Goal: Task Accomplishment & Management: Complete application form

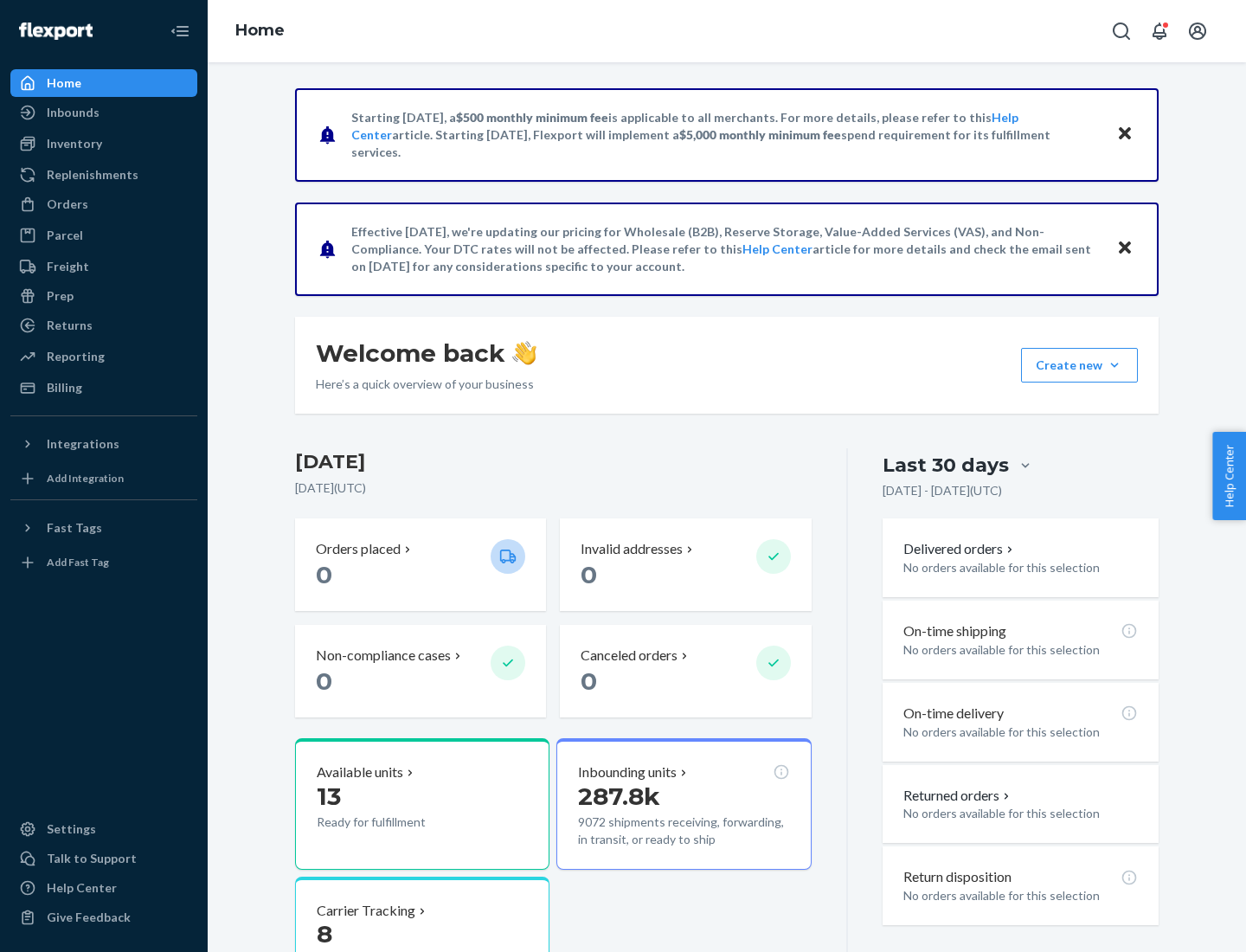
click at [1114, 365] on button "Create new Create new inbound Create new order Create new product" at bounding box center [1079, 365] width 116 height 35
click at [104, 113] on div "Inbounds" at bounding box center [104, 112] width 184 height 24
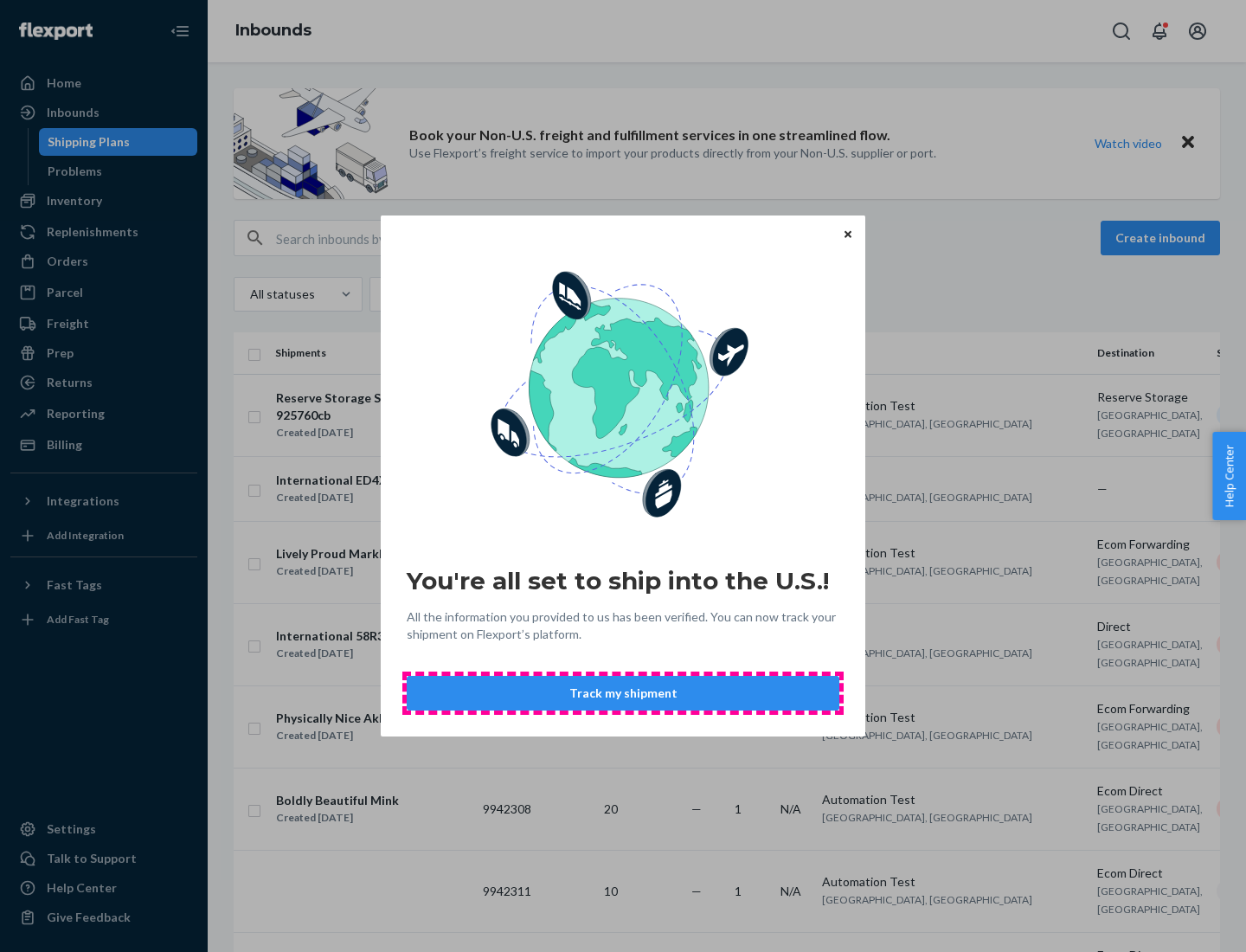
click at [623, 693] on button "Track my shipment" at bounding box center [623, 693] width 433 height 35
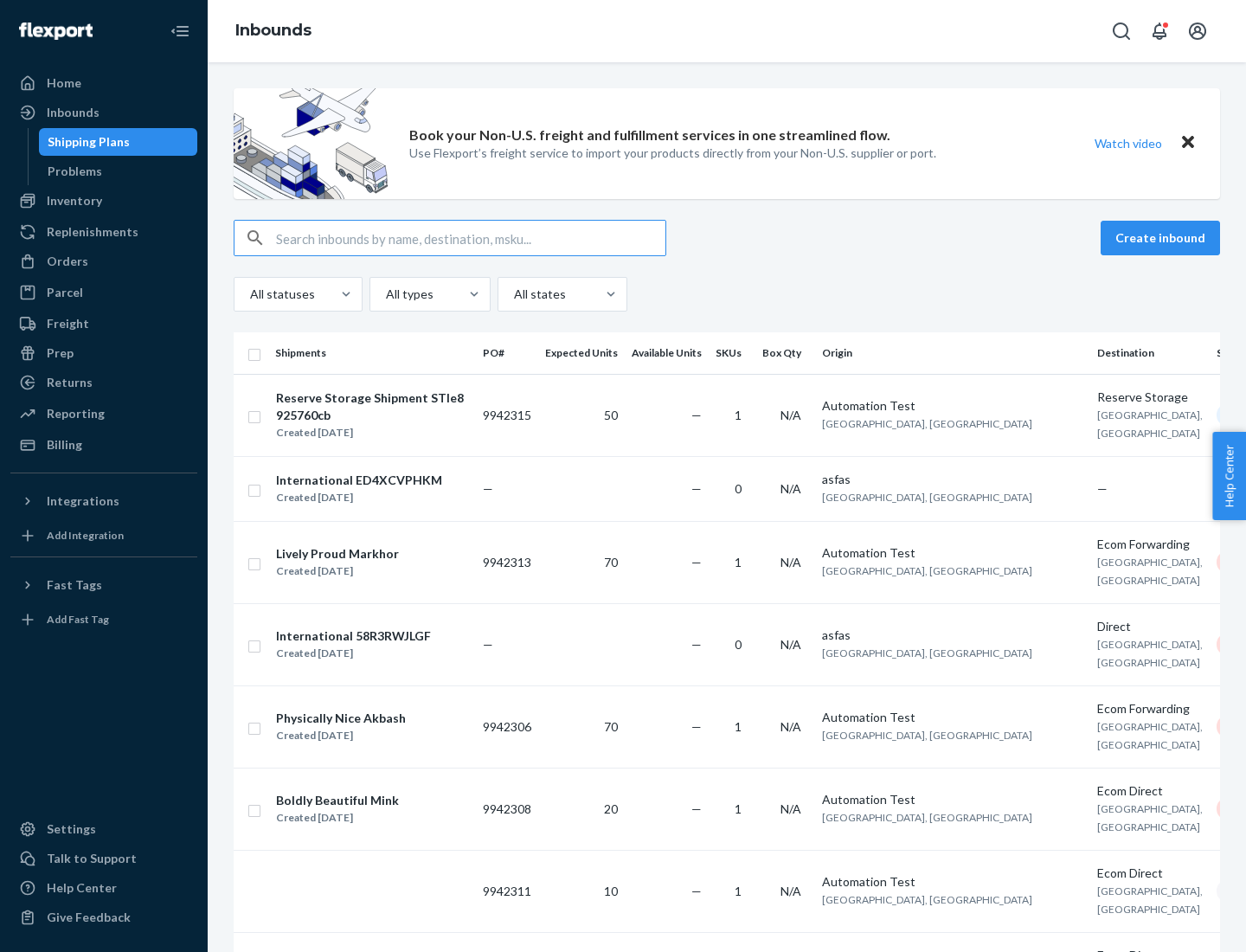
click at [1162, 238] on button "Create inbound" at bounding box center [1160, 238] width 119 height 35
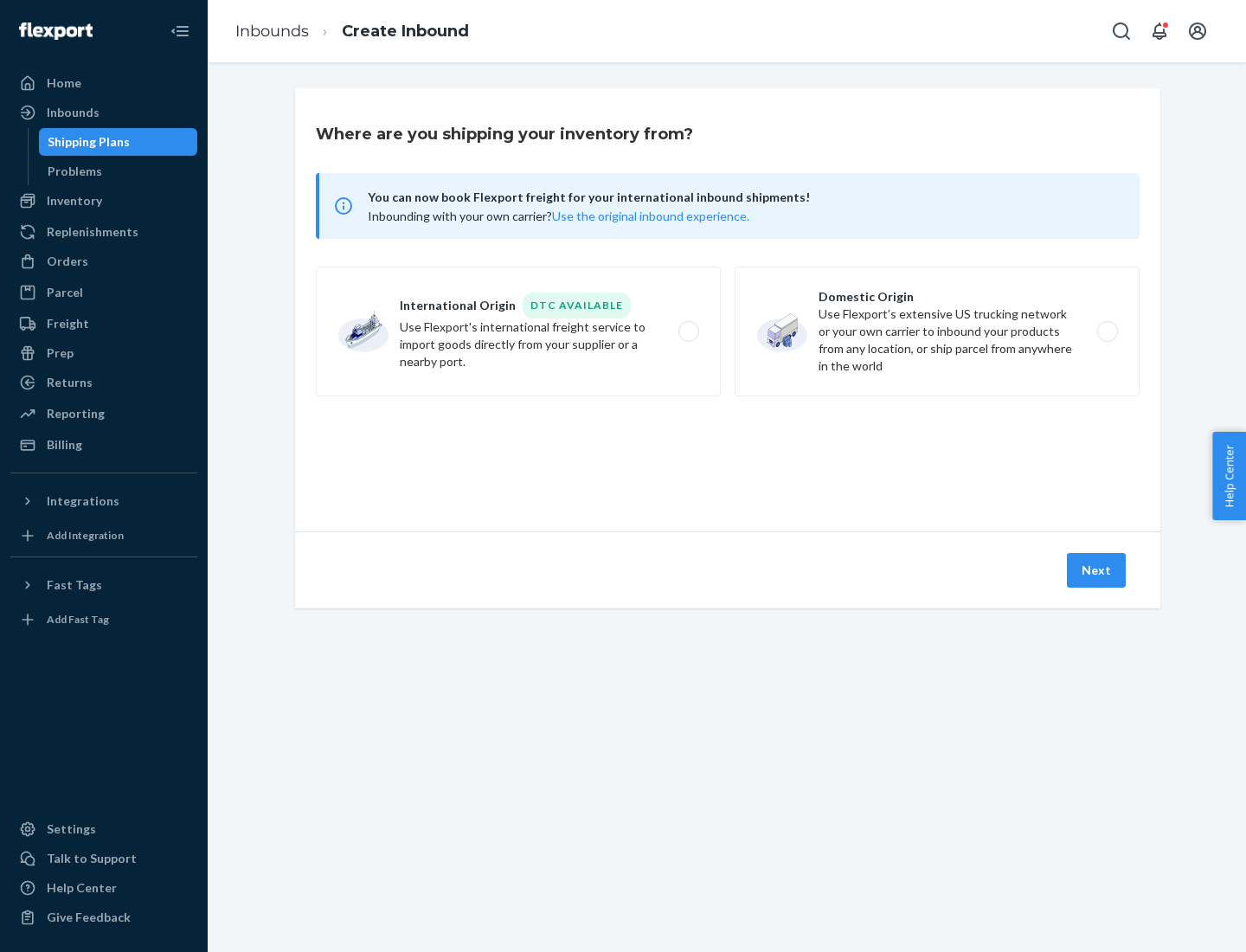
click at [518, 332] on label "International Origin DTC Available Use Flexport's international freight service…" at bounding box center [517, 331] width 405 height 130
click at [687, 332] on input "International Origin DTC Available Use Flexport's international freight service…" at bounding box center [693, 332] width 12 height 12
radio input "true"
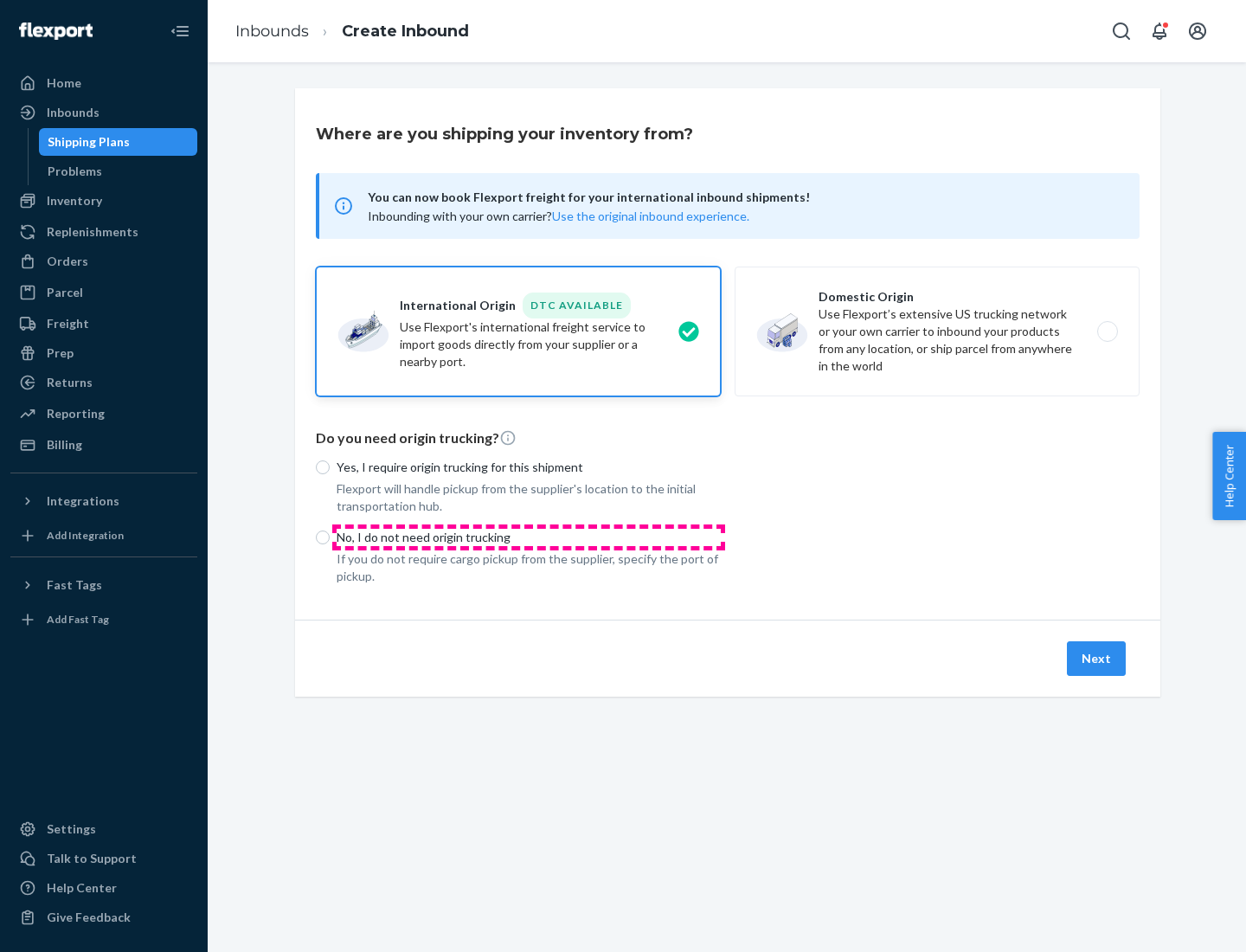
click at [529, 537] on p "No, I do not need origin trucking" at bounding box center [529, 538] width 385 height 17
click at [330, 537] on input "No, I do not need origin trucking" at bounding box center [322, 538] width 13 height 13
radio input "true"
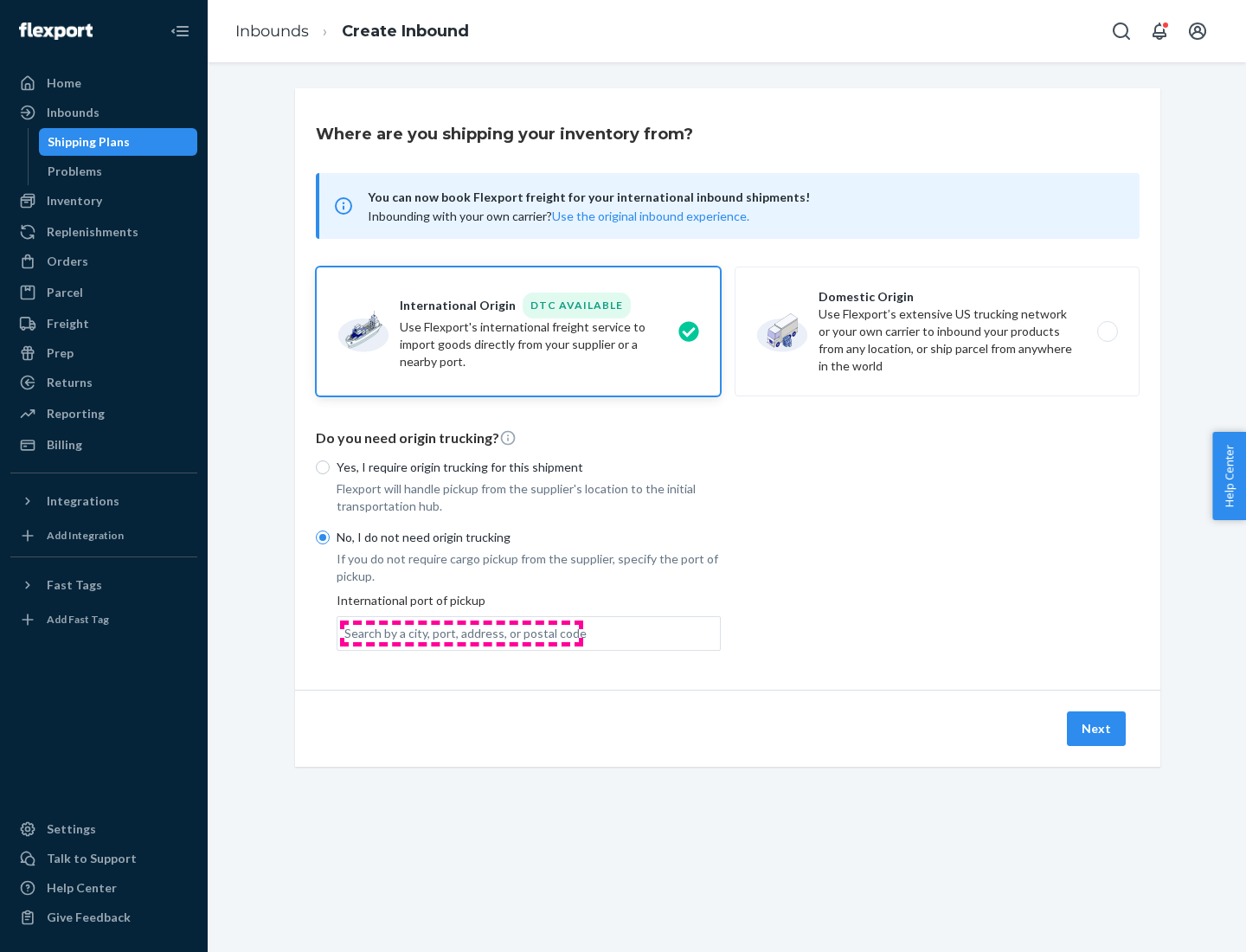
click at [461, 633] on div "Search by a city, port, address, or postal code" at bounding box center [465, 634] width 242 height 17
click at [346, 633] on input "Search by a city, port, address, or postal code" at bounding box center [345, 634] width 2 height 17
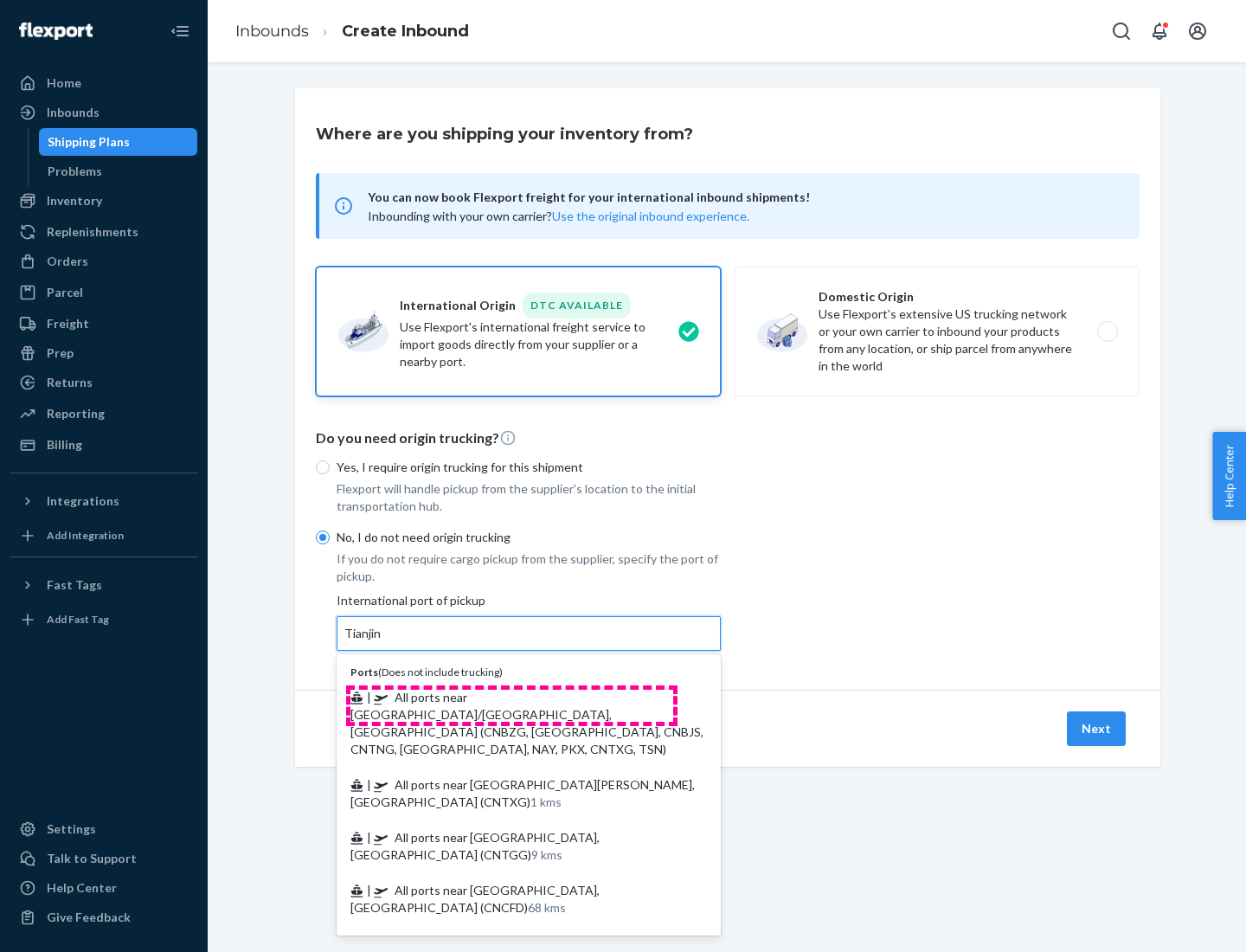
click at [511, 696] on span "| All ports near [GEOGRAPHIC_DATA]/[GEOGRAPHIC_DATA], [GEOGRAPHIC_DATA] (CNBZG,…" at bounding box center [526, 722] width 353 height 66
click at [383, 642] on input "Tianjin" at bounding box center [363, 634] width 38 height 17
type input "All ports near [GEOGRAPHIC_DATA]/[GEOGRAPHIC_DATA], [GEOGRAPHIC_DATA] (CNBZG, […"
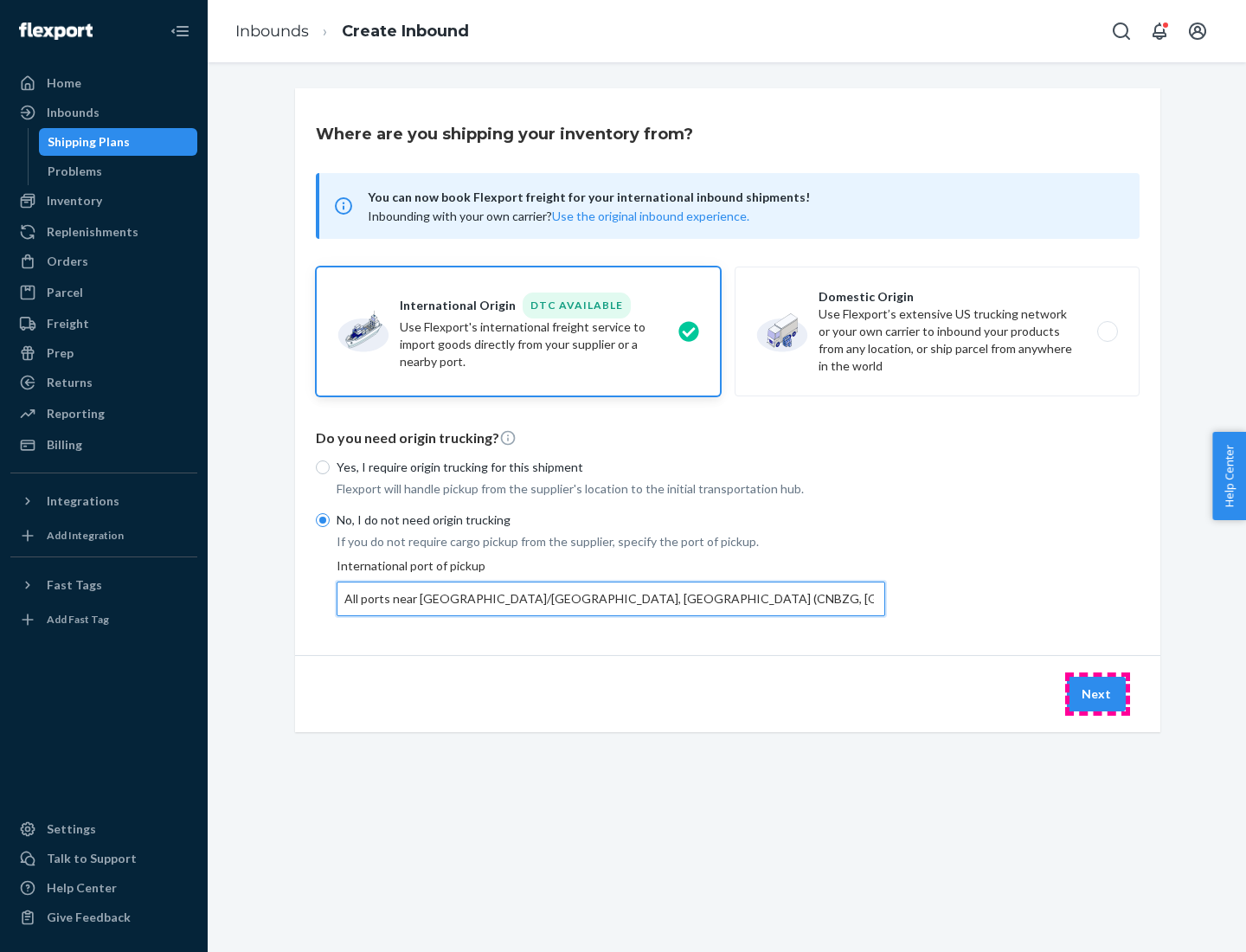
click at [1097, 693] on button "Next" at bounding box center [1095, 694] width 59 height 35
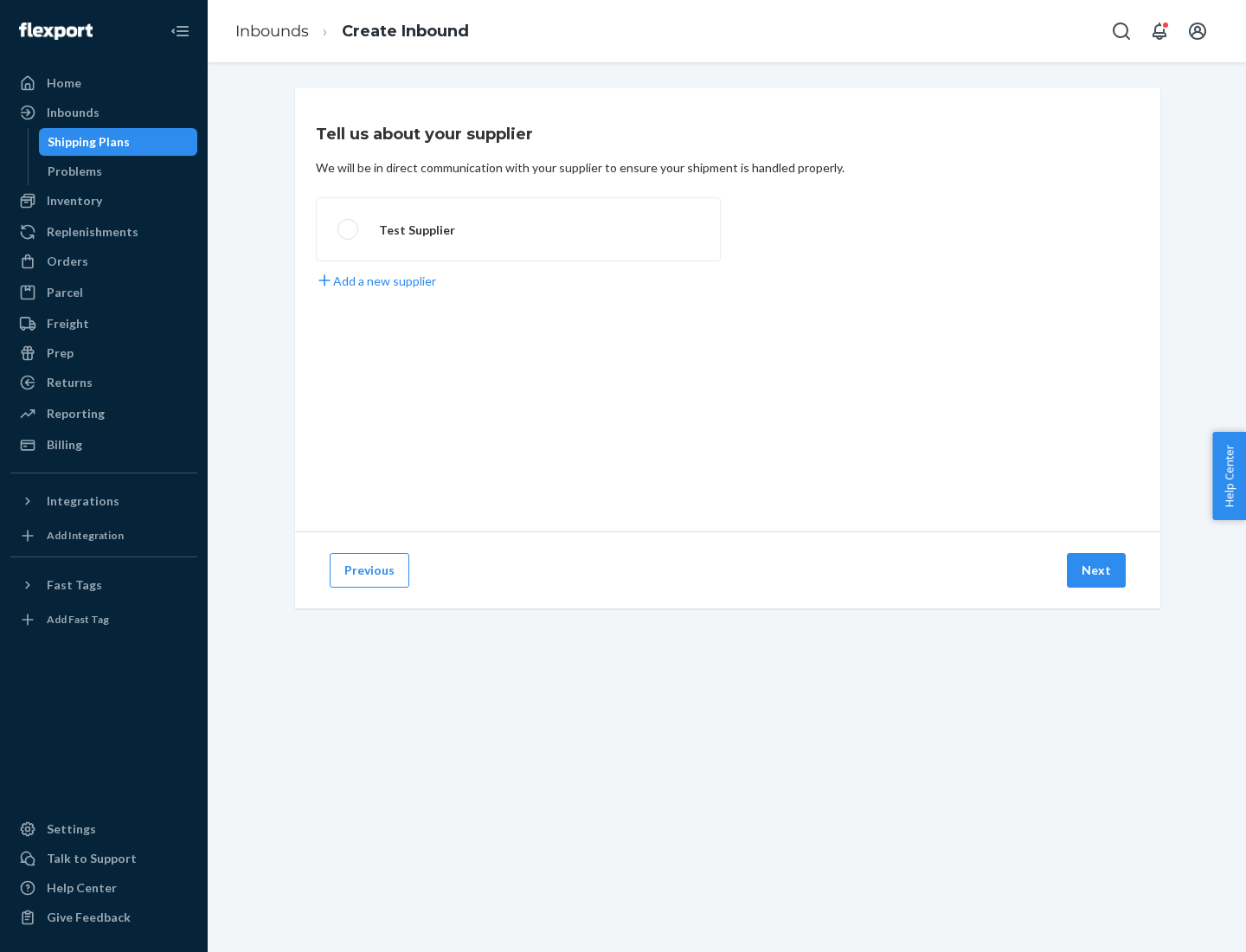
click at [518, 229] on label "Test Supplier" at bounding box center [517, 229] width 405 height 64
click at [349, 229] on input "Test Supplier" at bounding box center [343, 230] width 12 height 12
radio input "true"
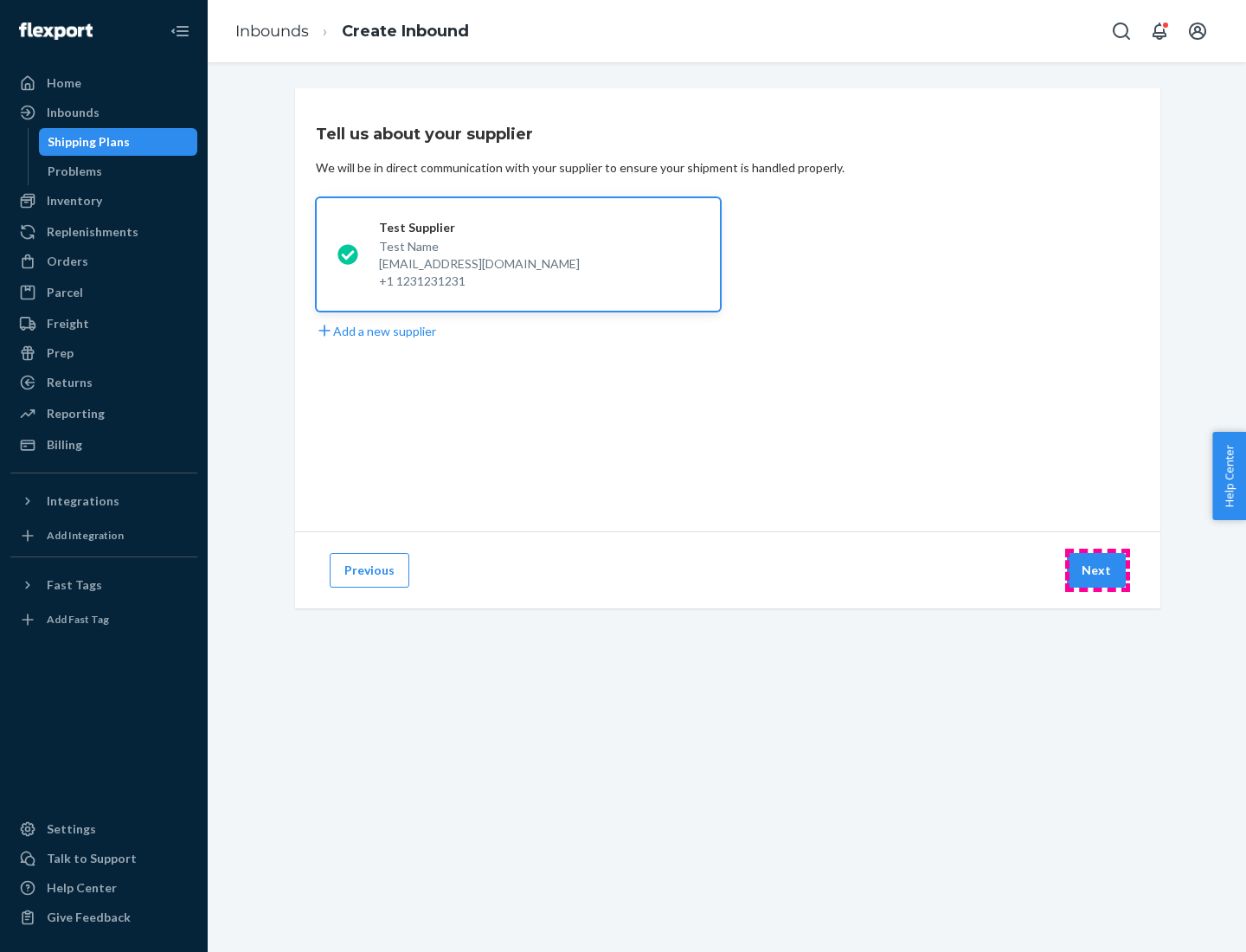
click at [1097, 570] on button "Next" at bounding box center [1095, 570] width 59 height 35
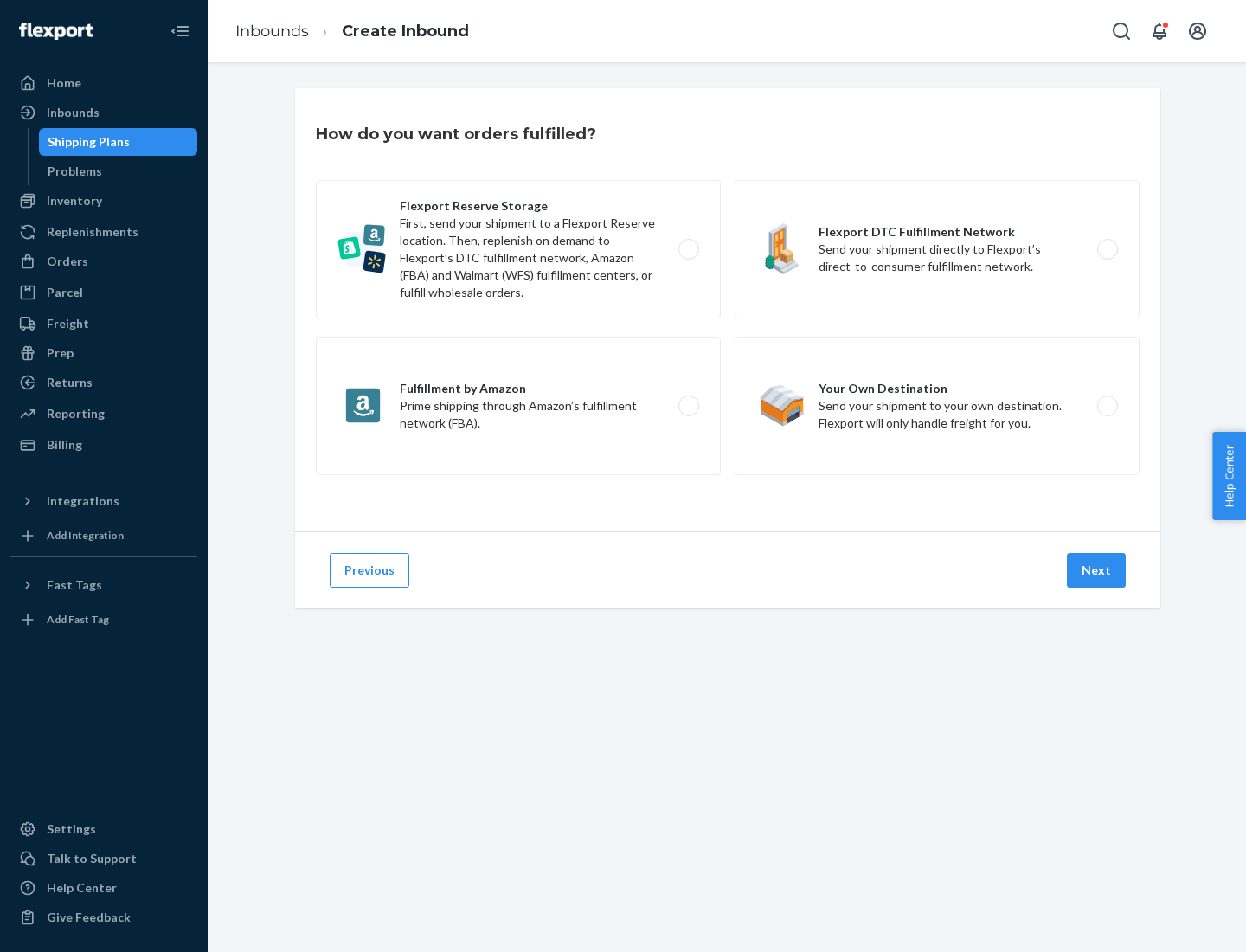
click at [518, 249] on label "Flexport Reserve Storage First, send your shipment to a Flexport Reserve locati…" at bounding box center [517, 249] width 405 height 138
click at [687, 249] on input "Flexport Reserve Storage First, send your shipment to a Flexport Reserve locati…" at bounding box center [693, 250] width 12 height 12
radio input "true"
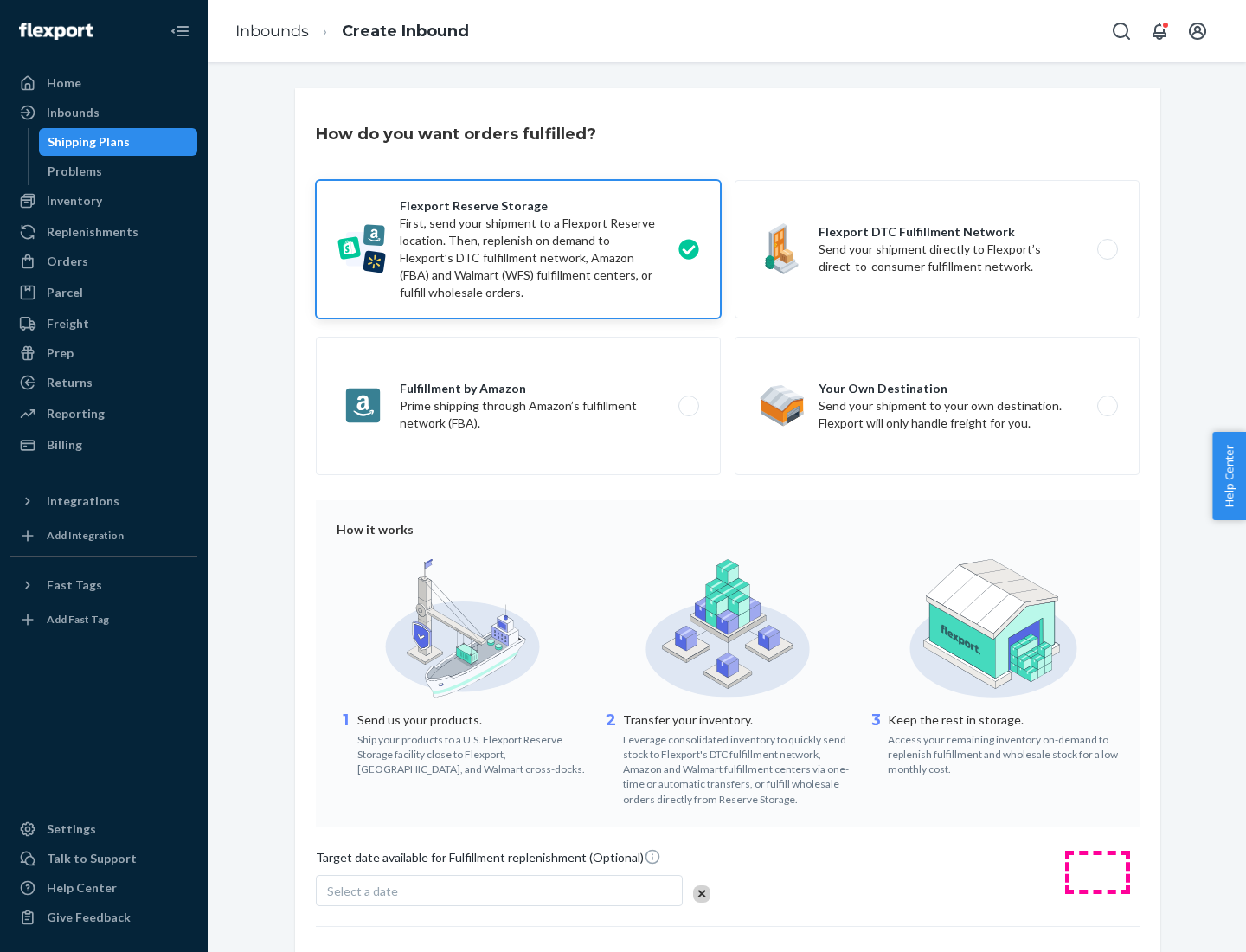
scroll to position [142, 0]
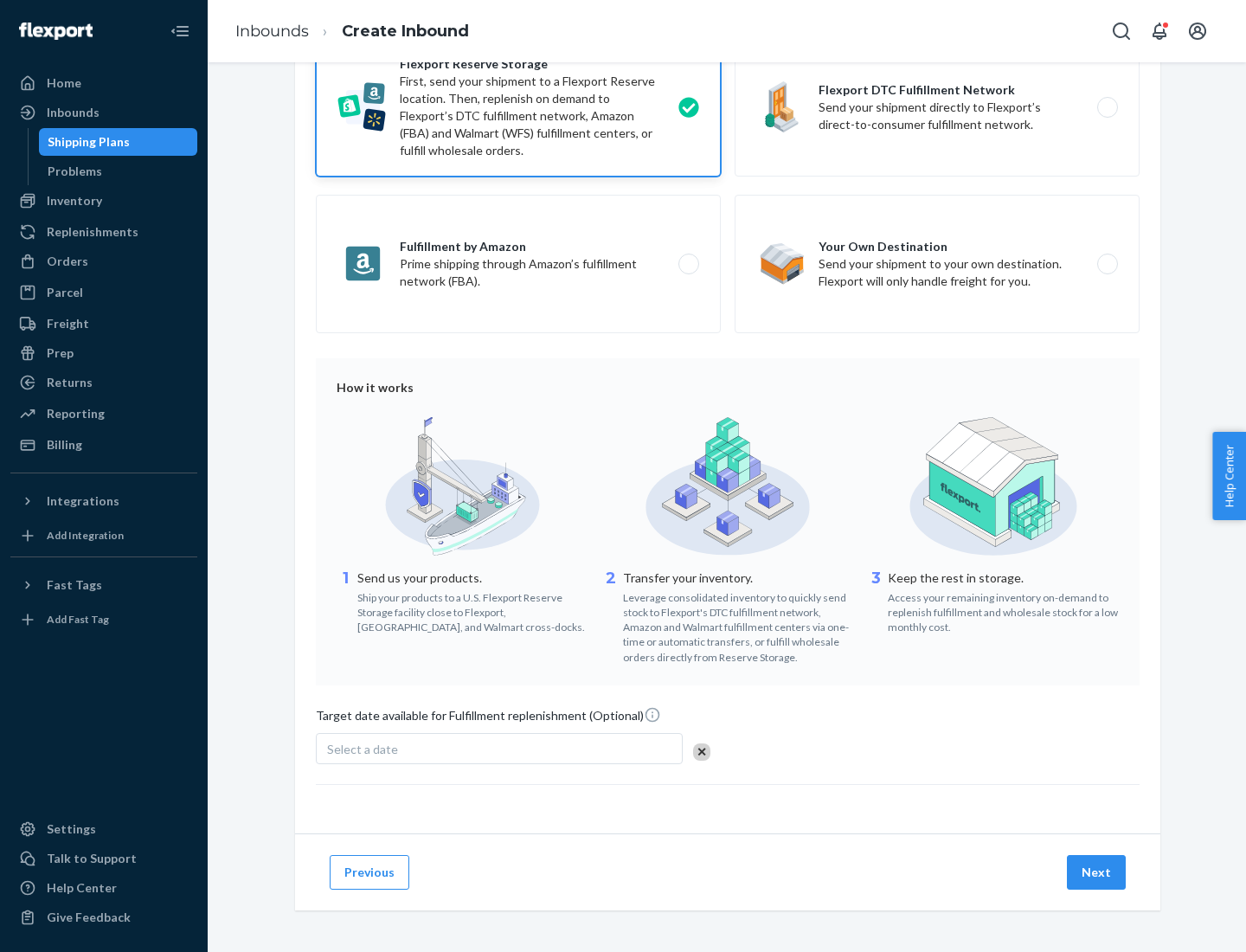
click at [1097, 871] on button "Next" at bounding box center [1095, 872] width 59 height 35
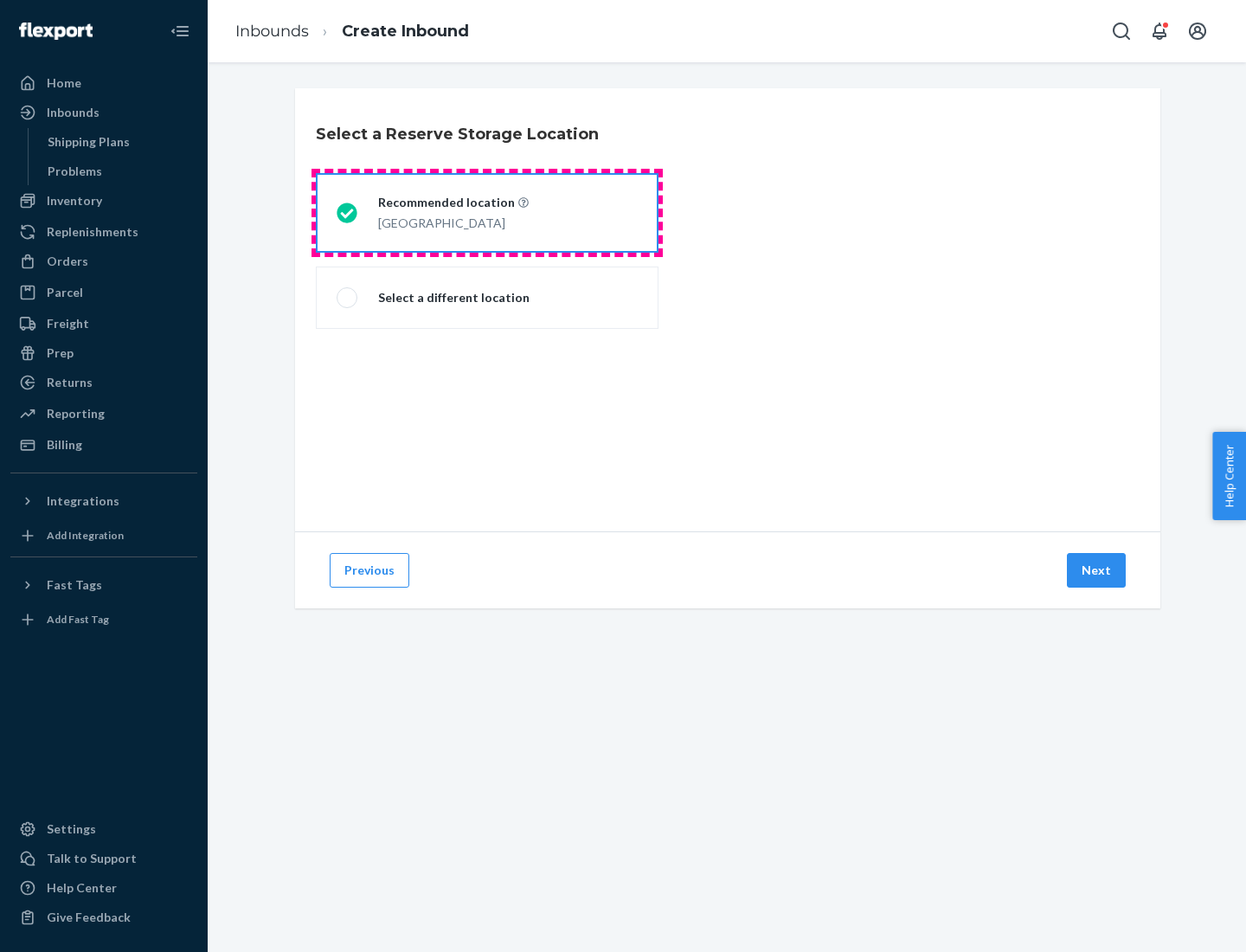
click at [487, 213] on div "[GEOGRAPHIC_DATA]" at bounding box center [453, 222] width 151 height 21
click at [348, 213] on input "Recommended location [GEOGRAPHIC_DATA]" at bounding box center [342, 213] width 12 height 12
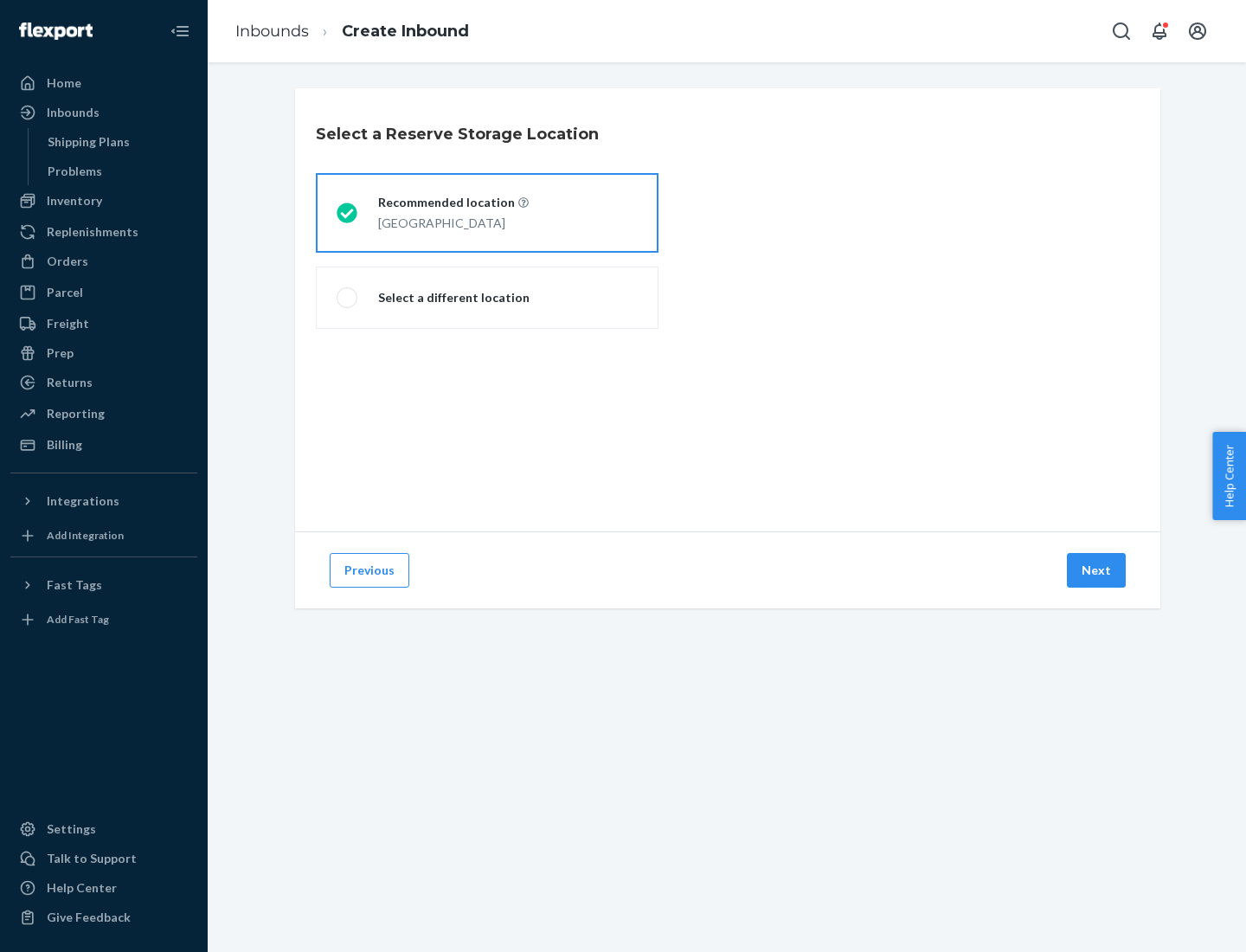
click at [1097, 570] on button "Next" at bounding box center [1095, 570] width 59 height 35
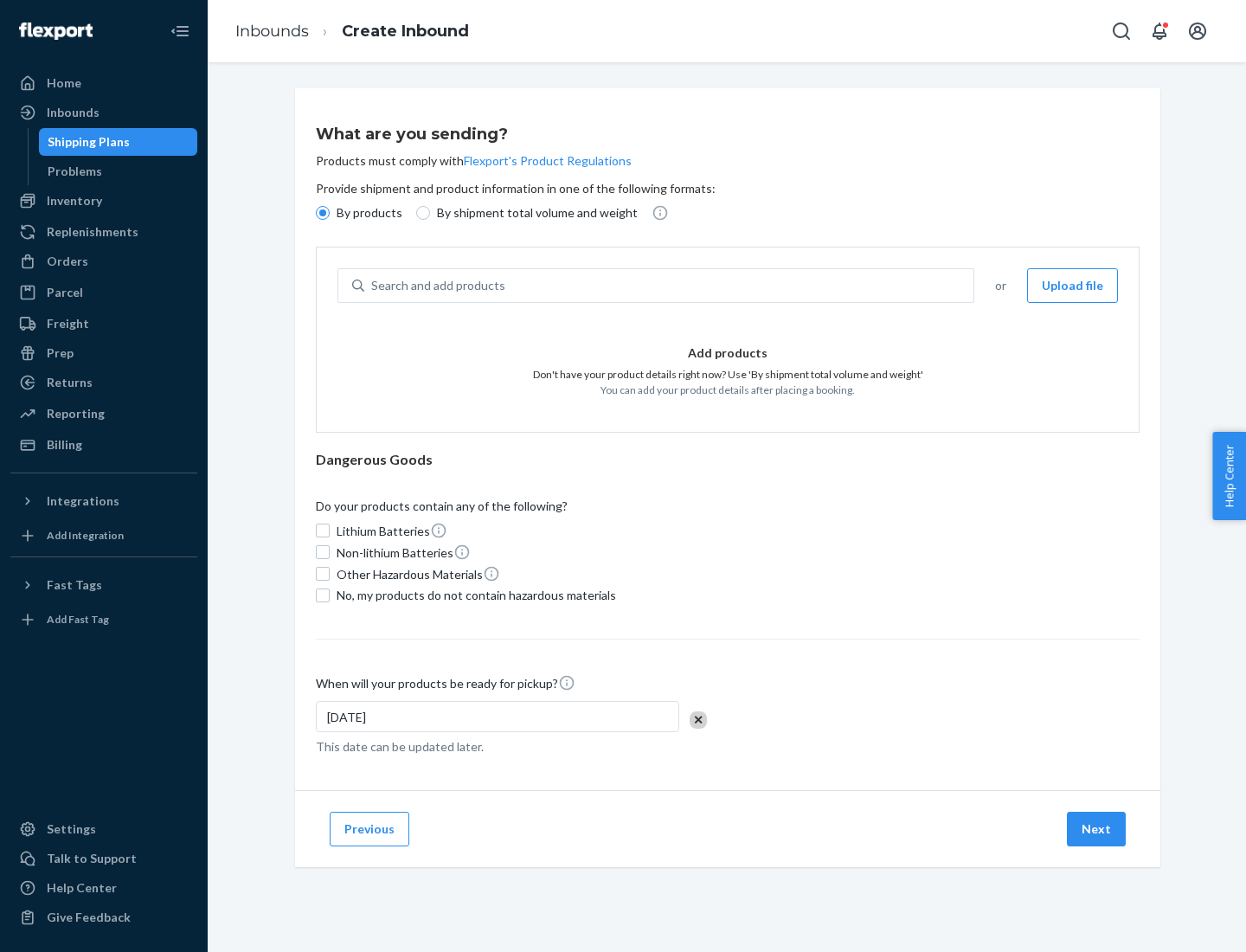
click at [669, 286] on div "Search and add products" at bounding box center [668, 286] width 609 height 31
click at [373, 286] on input "Search and add products" at bounding box center [372, 286] width 2 height 17
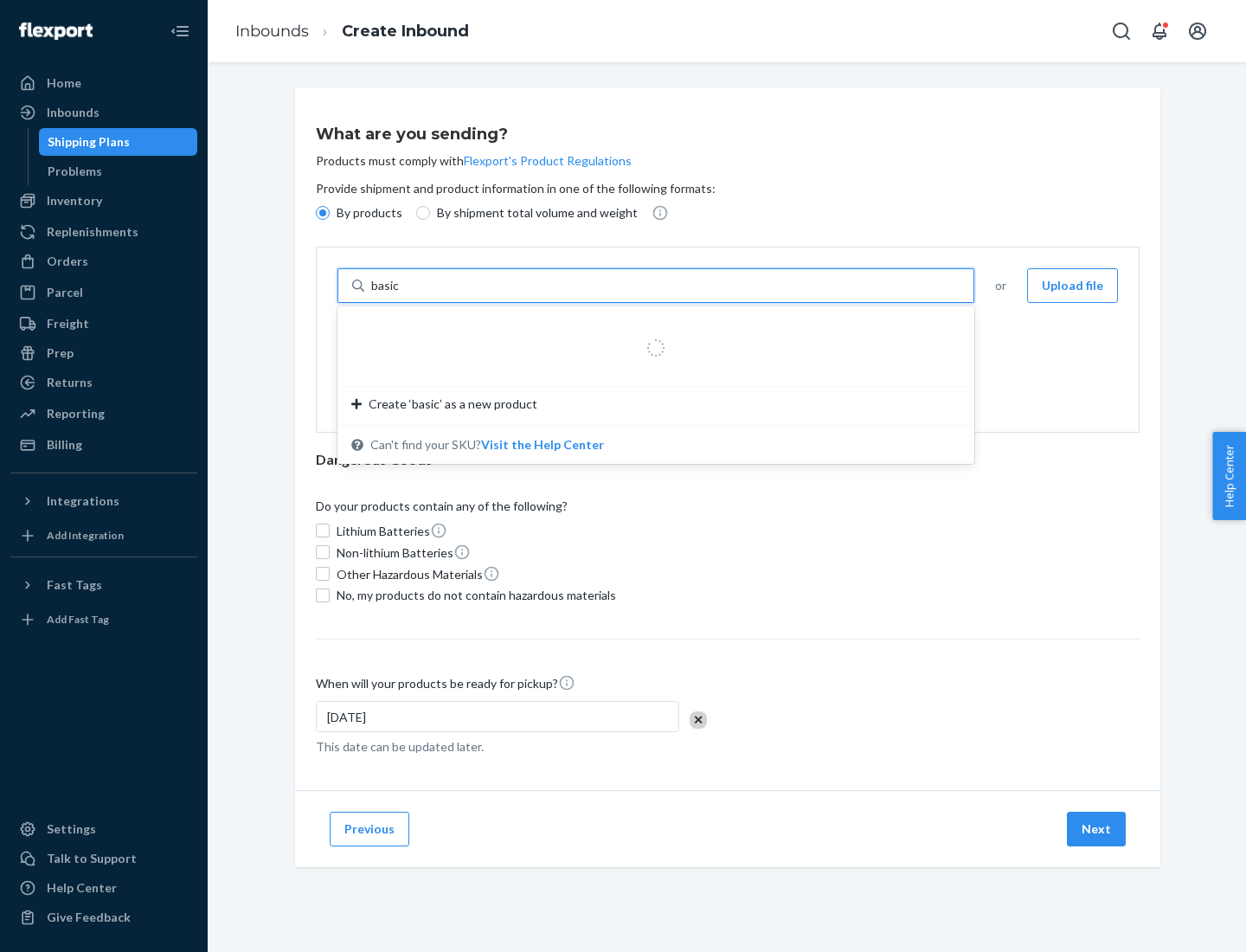
type input "basic"
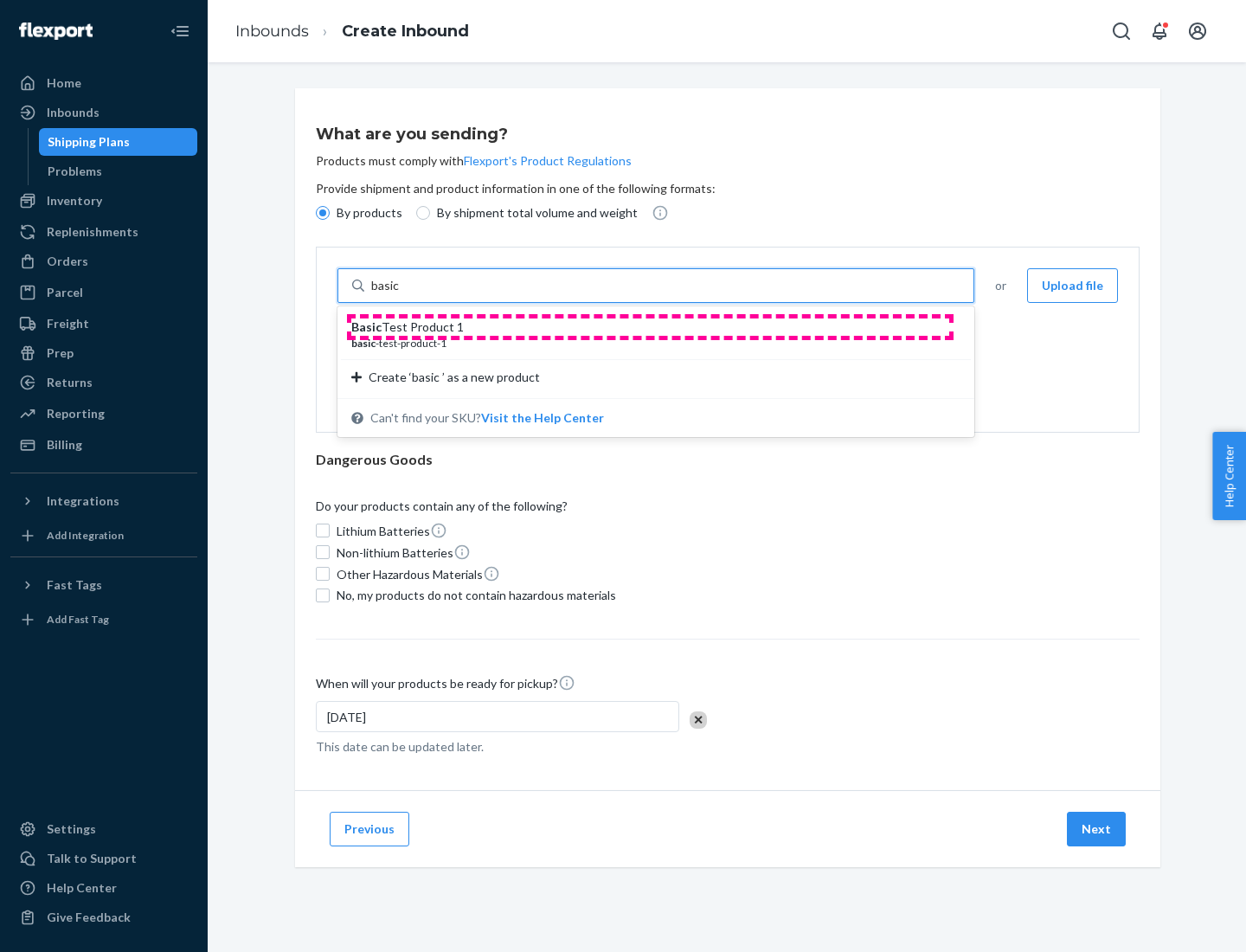
click at [650, 327] on div "Basic Test Product 1" at bounding box center [648, 327] width 595 height 17
click at [402, 294] on input "basic" at bounding box center [386, 286] width 31 height 17
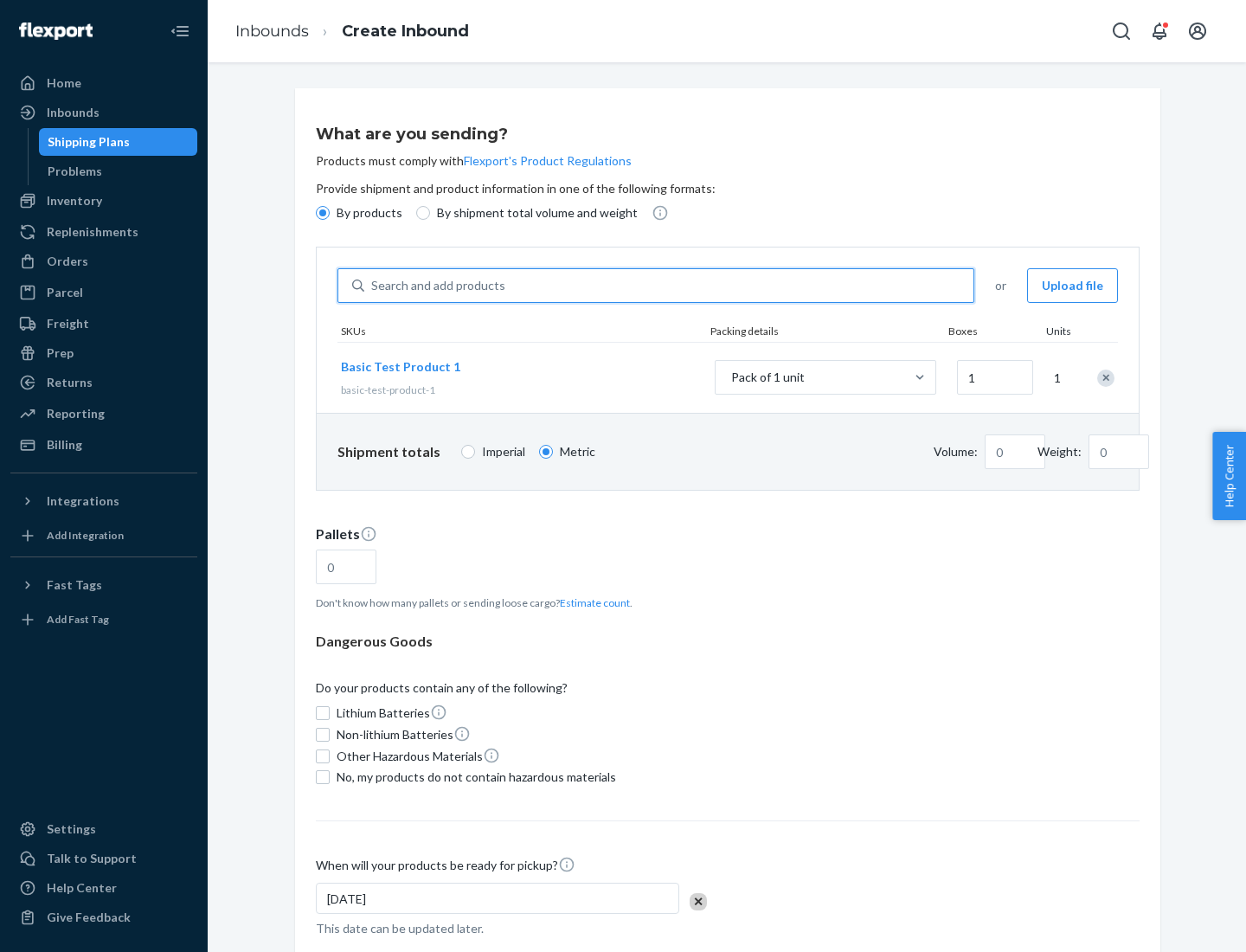
type input "1.09"
type input "1"
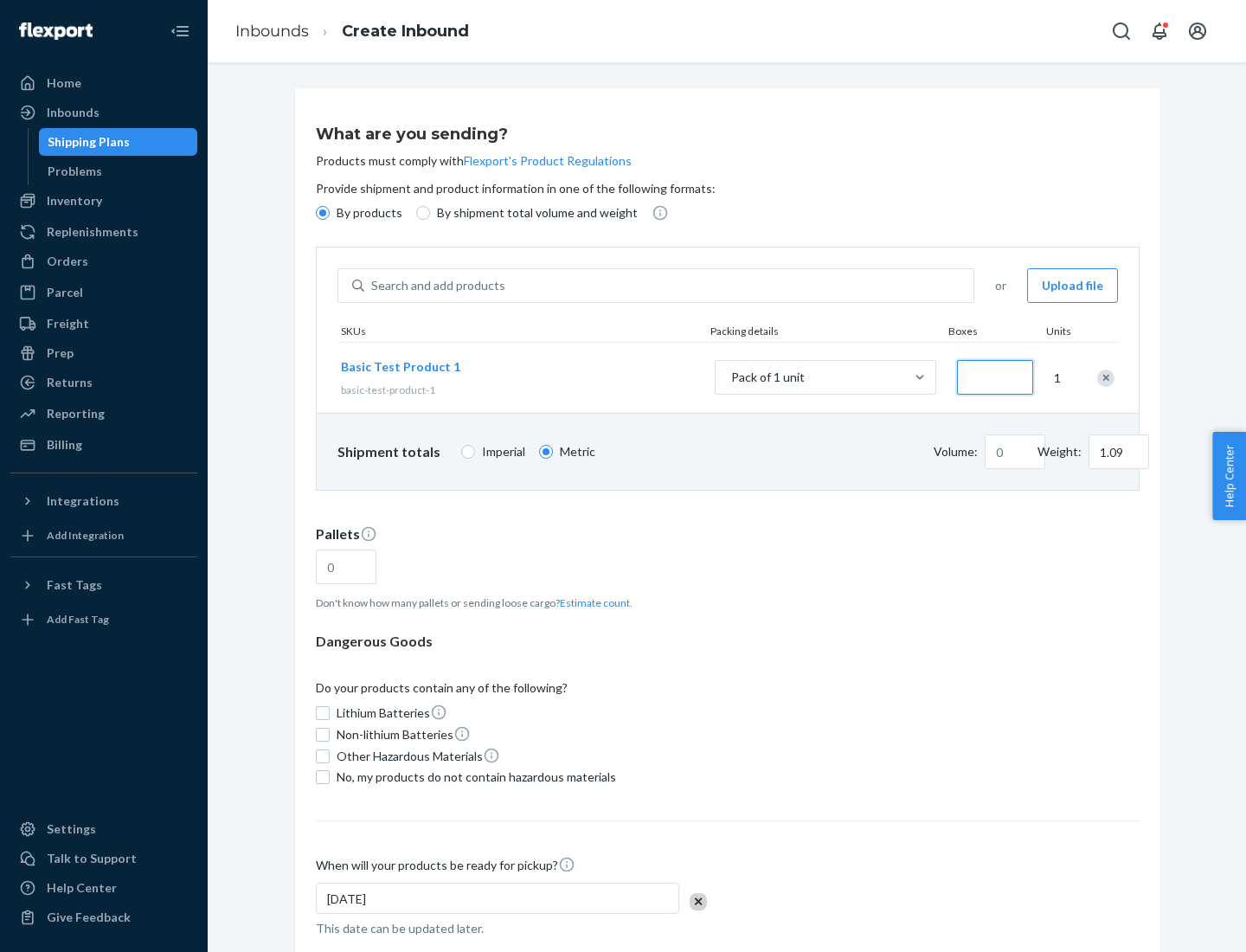
type input "3"
type input "3.27"
type input "30"
type input "0.01"
type input "32.66"
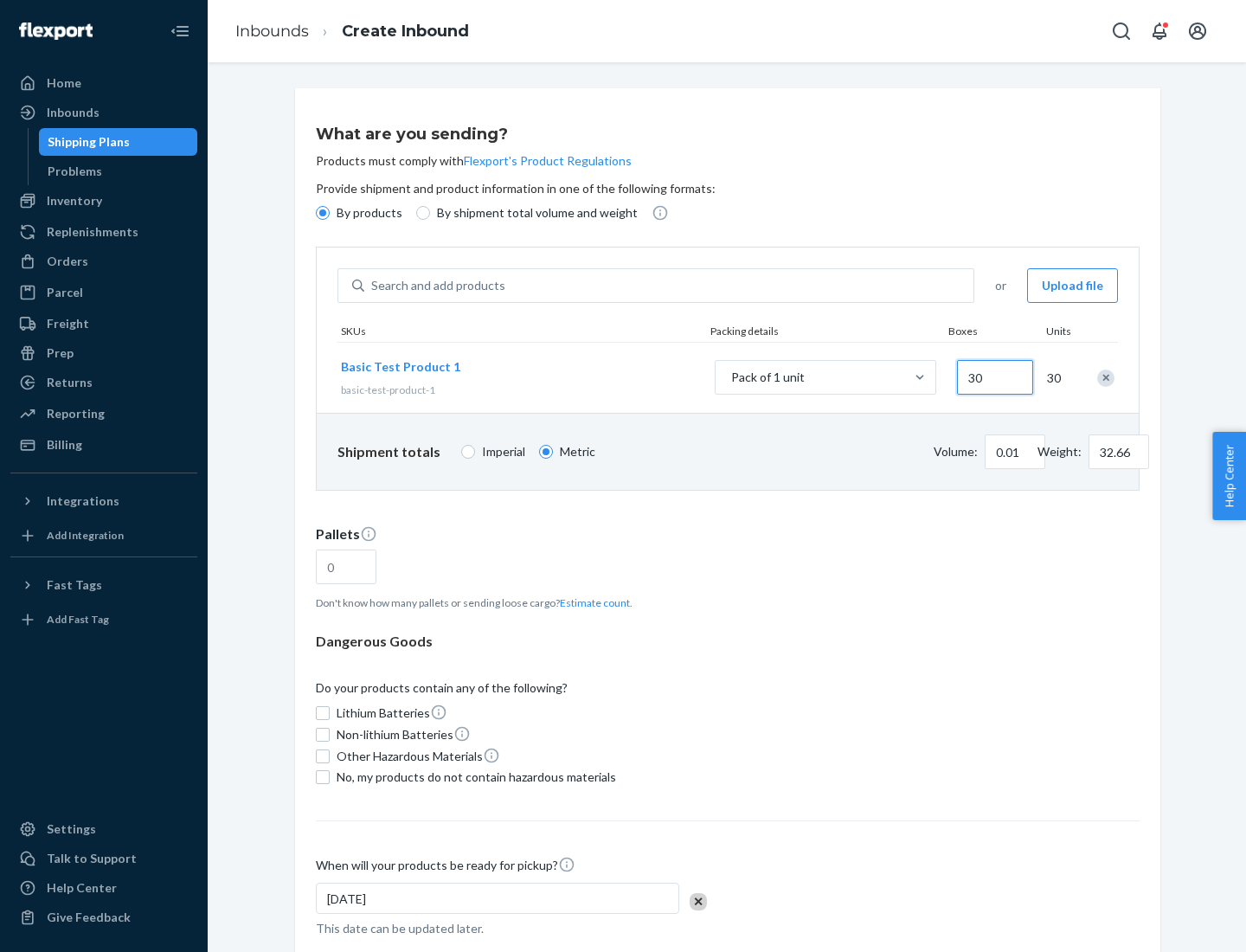
type input "300"
type input "0.07"
type input "326.59"
type input "3000"
type input "0.68"
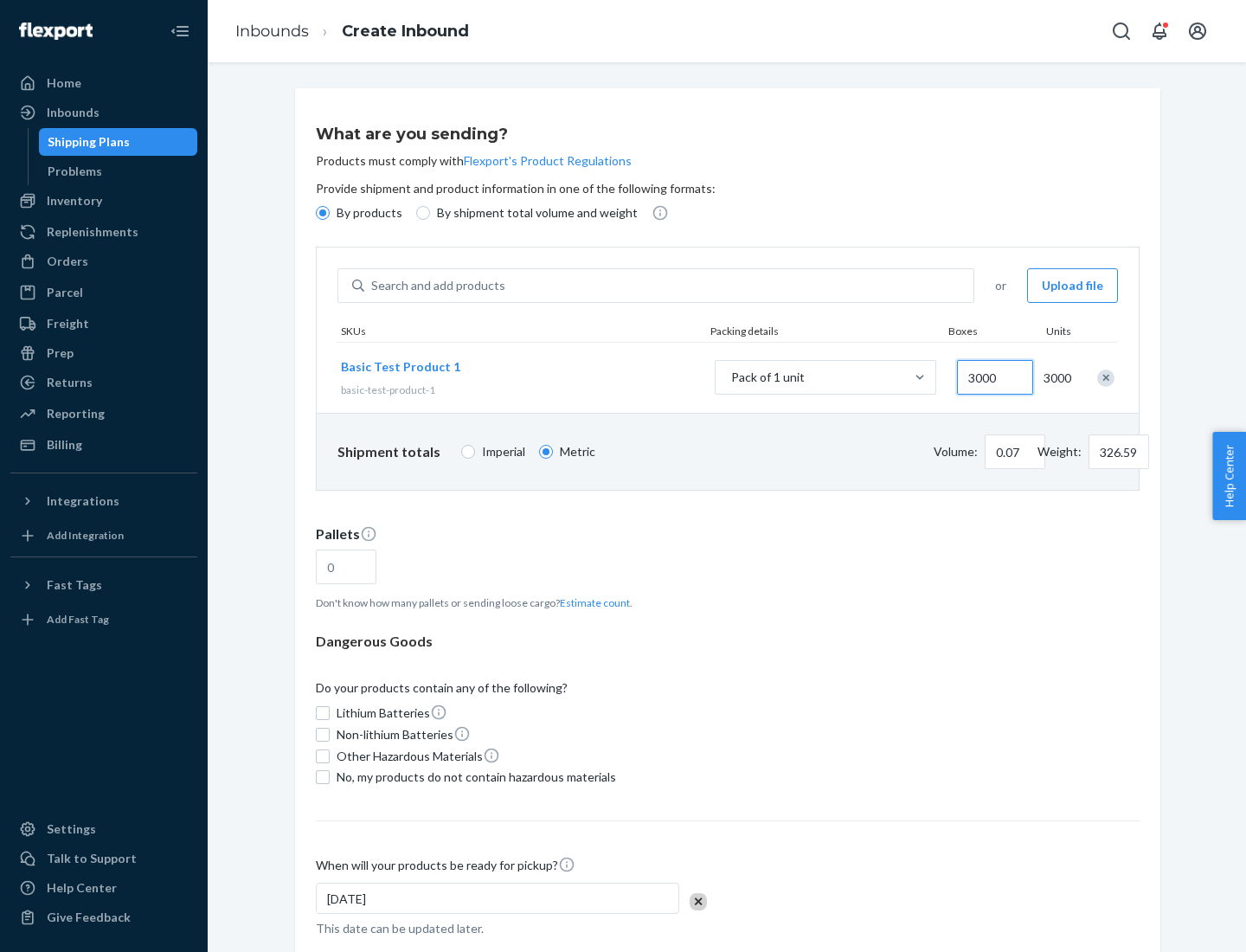
type input "3265.86"
type input "1.09"
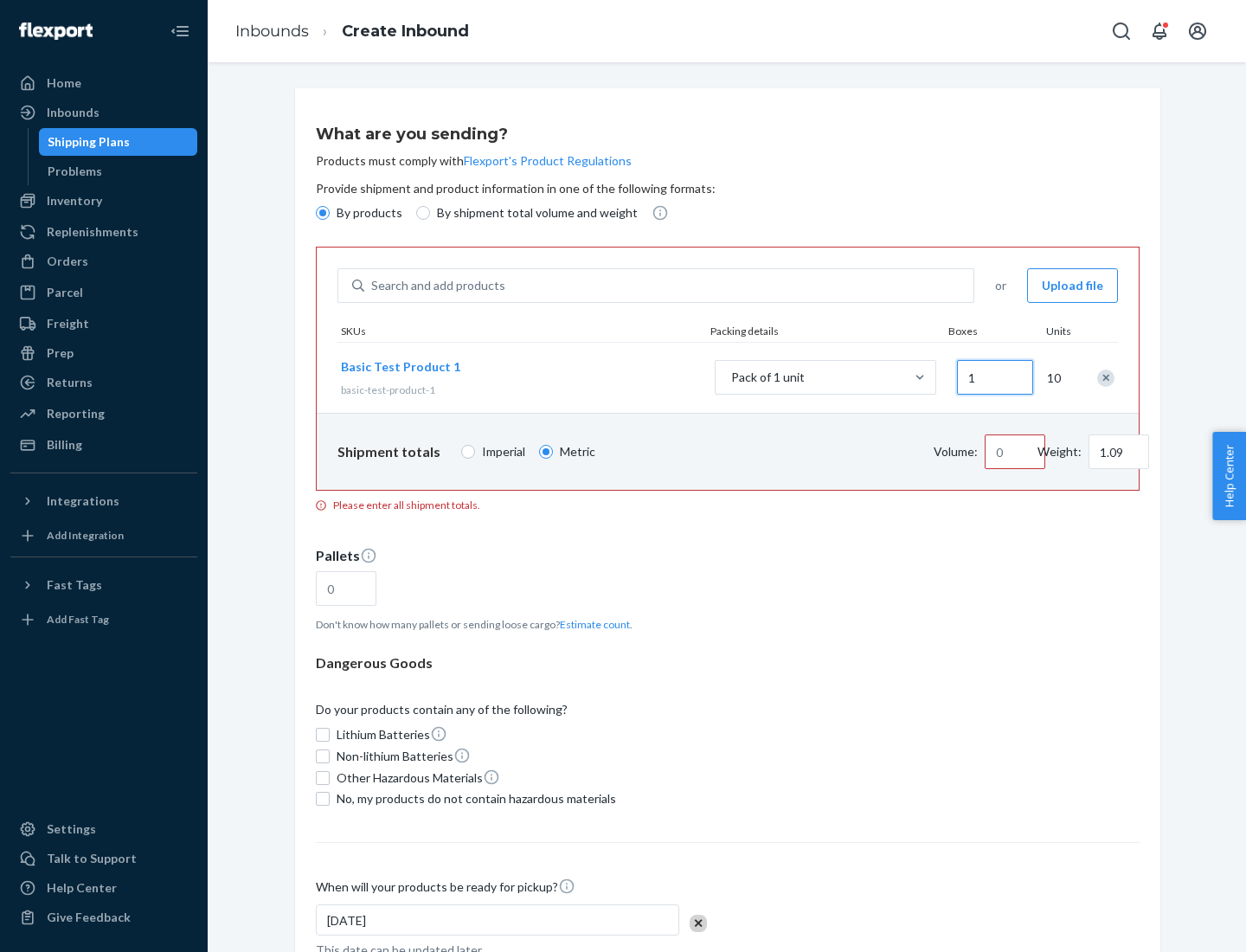
type input "10"
type input "10.89"
type input "100"
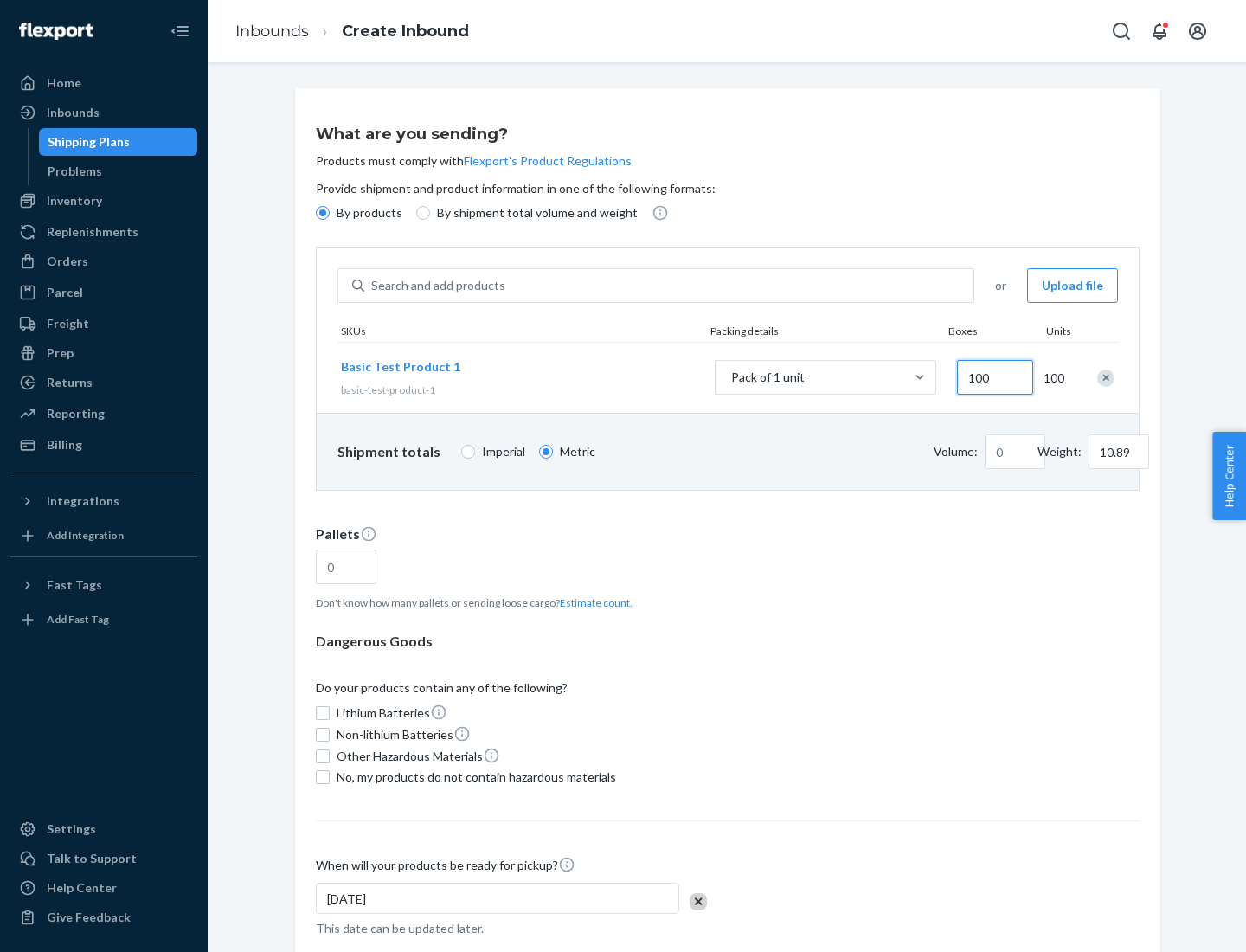
type input "0.02"
type input "108.86"
type input "1000"
type input "0.23"
type input "1088.62"
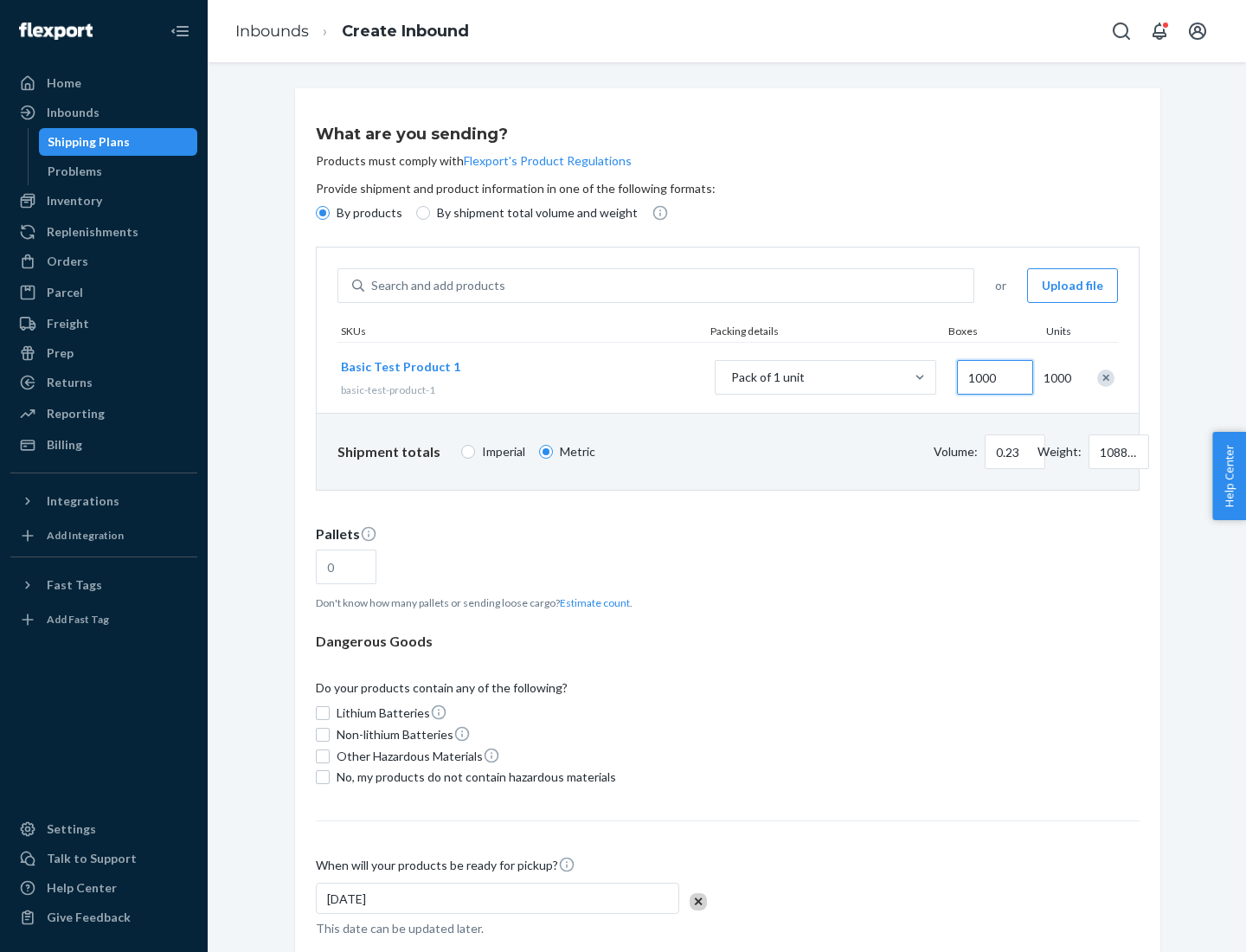
scroll to position [60, 0]
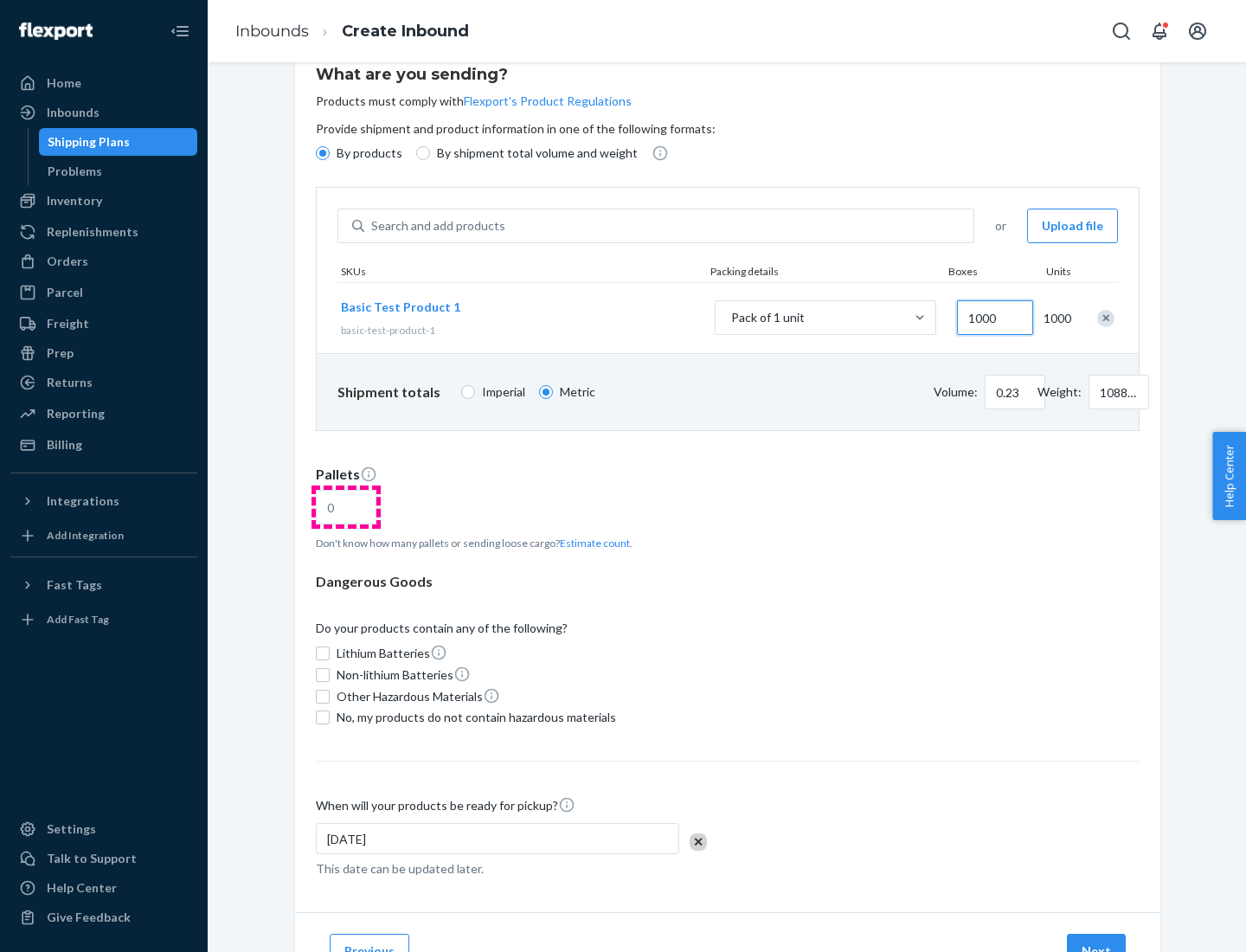
type input "1000"
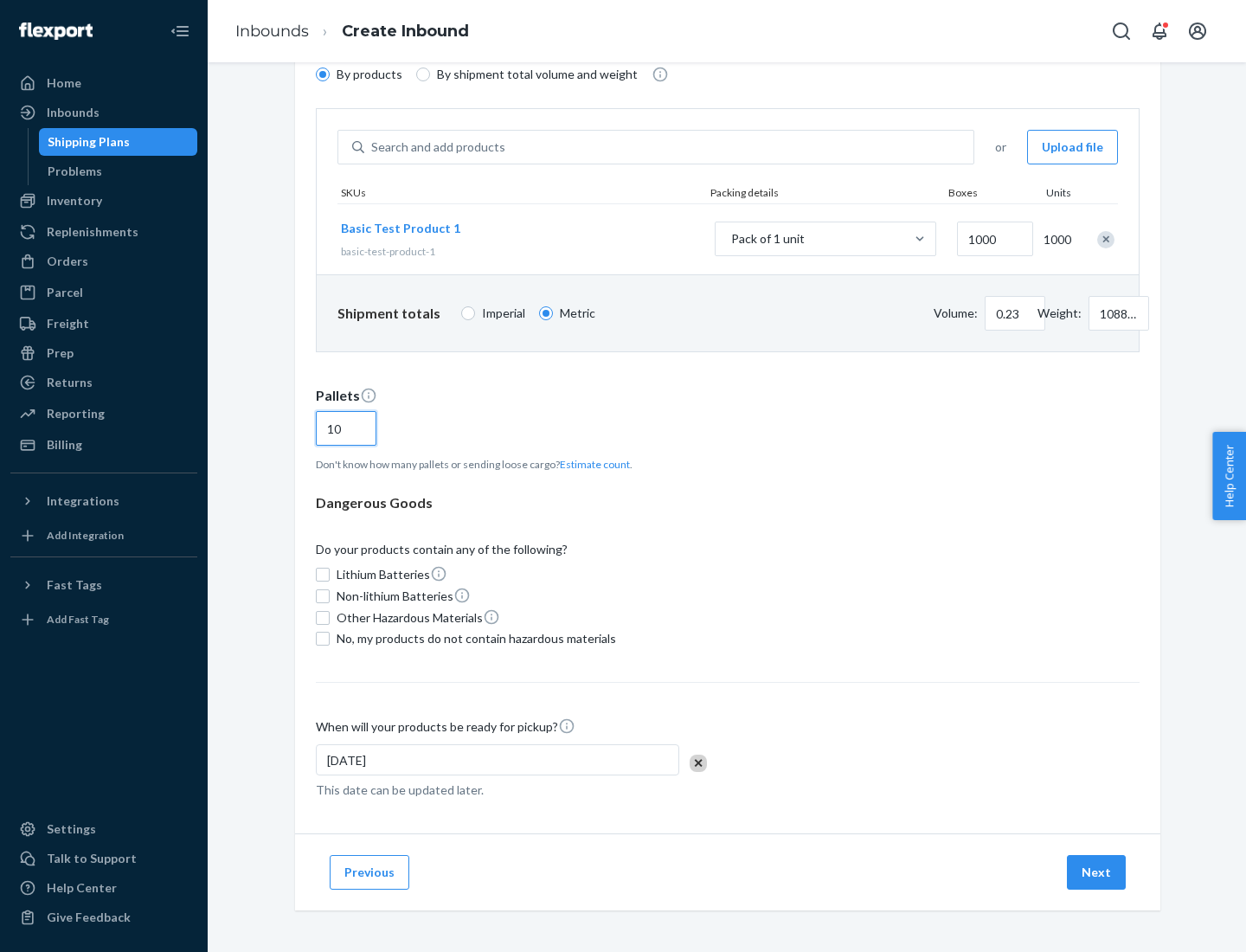
type input "10"
click at [473, 639] on span "No, my products do not contain hazardous materials" at bounding box center [476, 639] width 280 height 17
click at [330, 639] on input "No, my products do not contain hazardous materials" at bounding box center [322, 639] width 13 height 13
checkbox input "true"
click at [1097, 872] on button "Next" at bounding box center [1095, 872] width 59 height 35
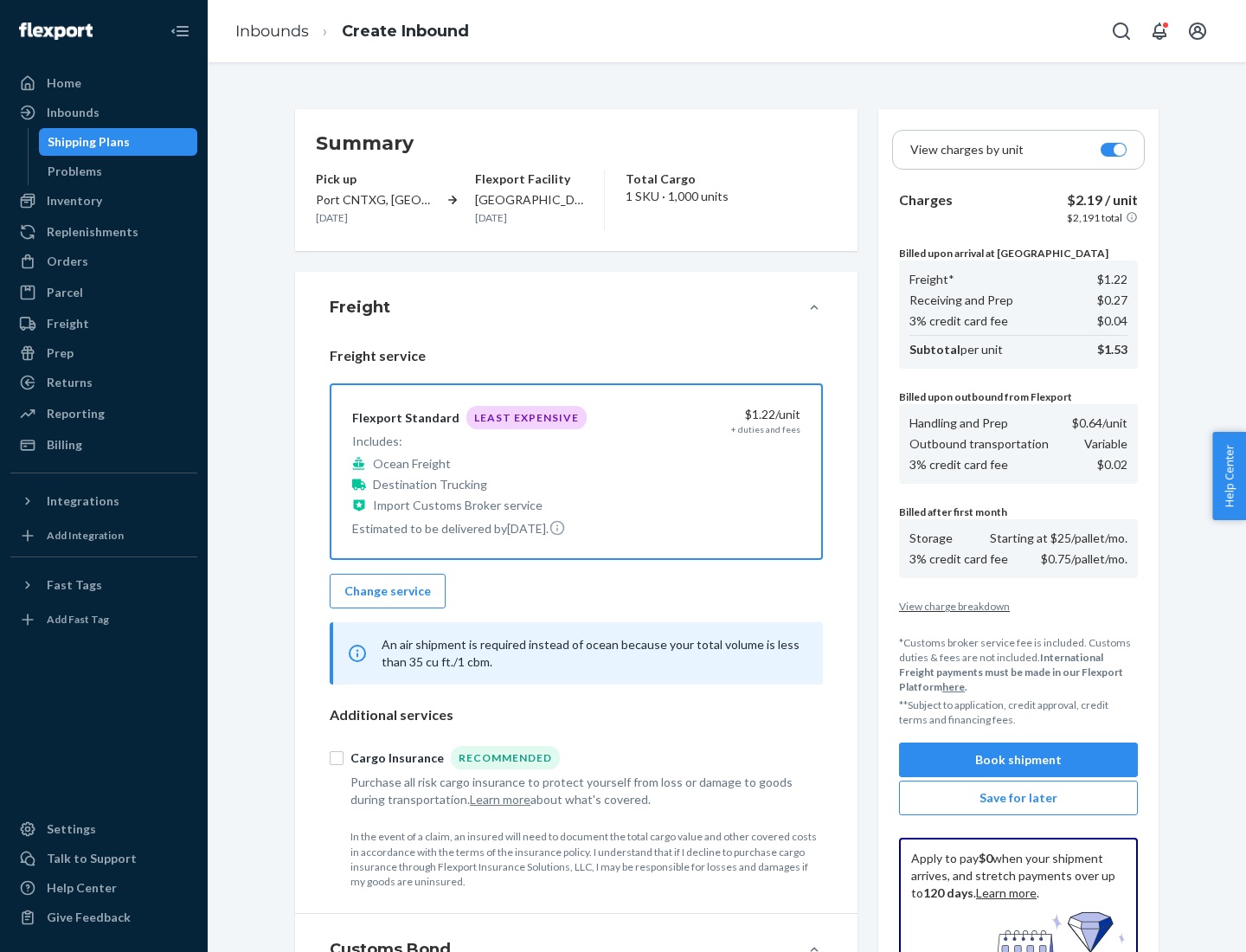
scroll to position [253, 0]
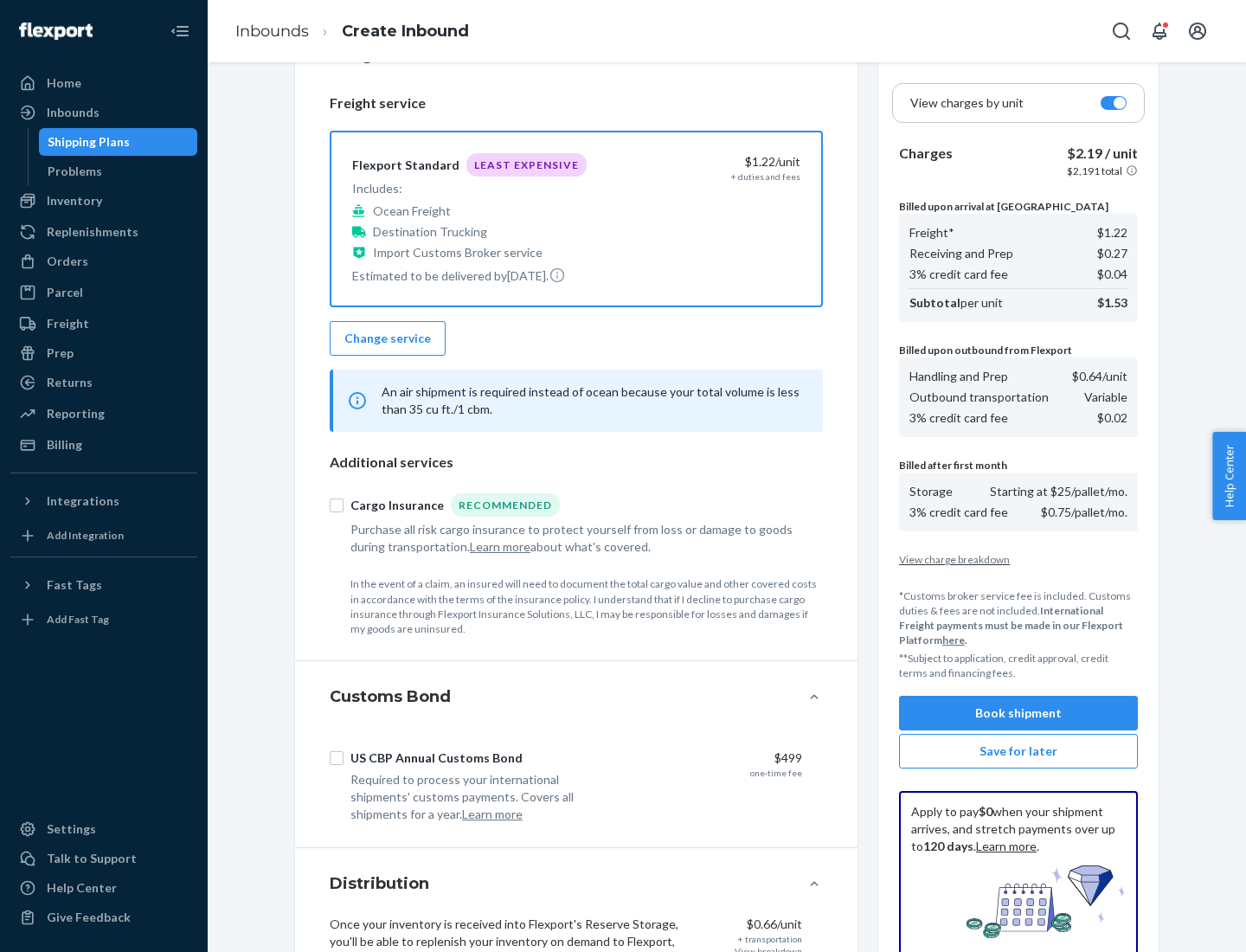
click at [1018, 713] on button "Book shipment" at bounding box center [1018, 713] width 238 height 35
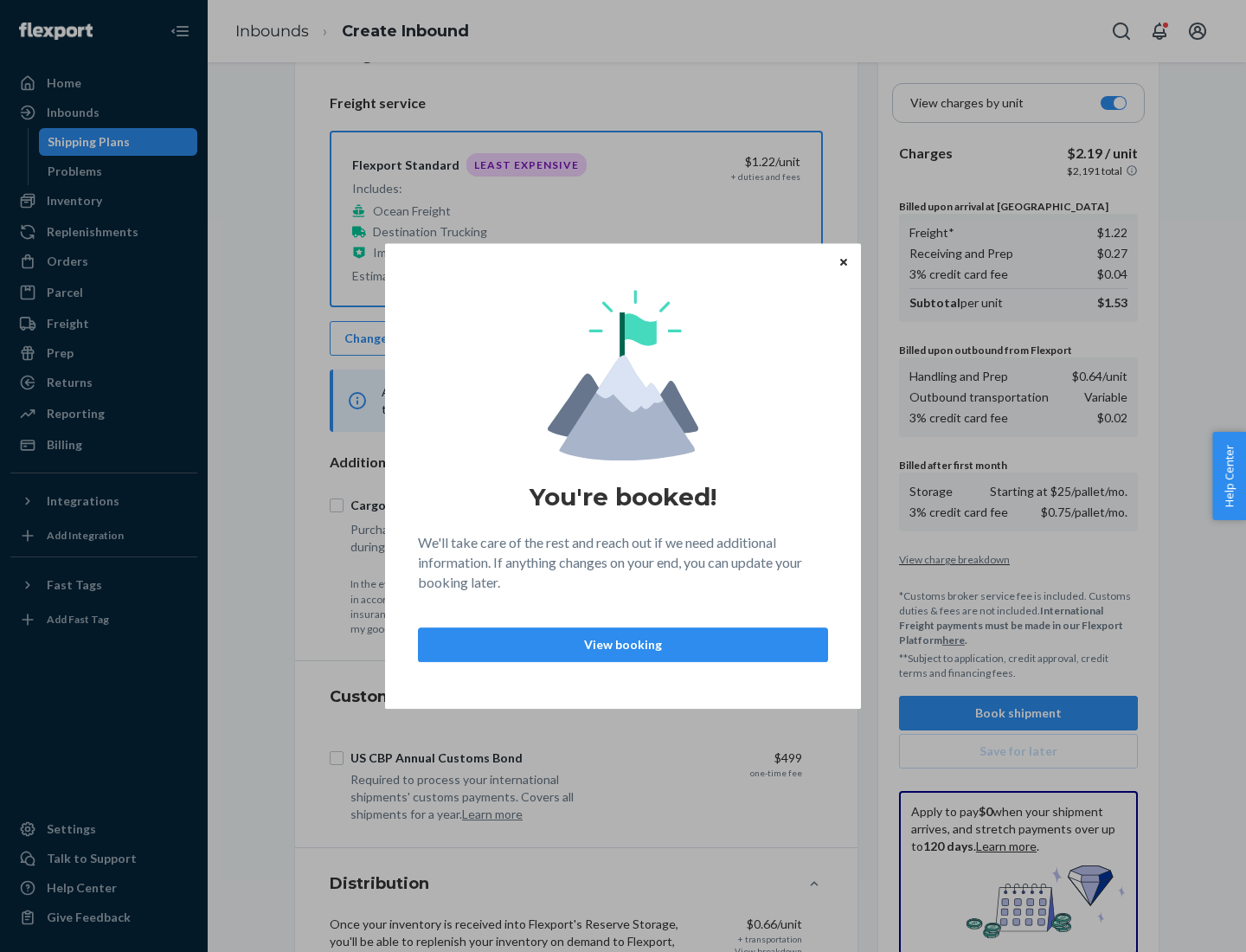
click at [623, 643] on p "View booking" at bounding box center [623, 644] width 381 height 17
